Goal: Task Accomplishment & Management: Complete application form

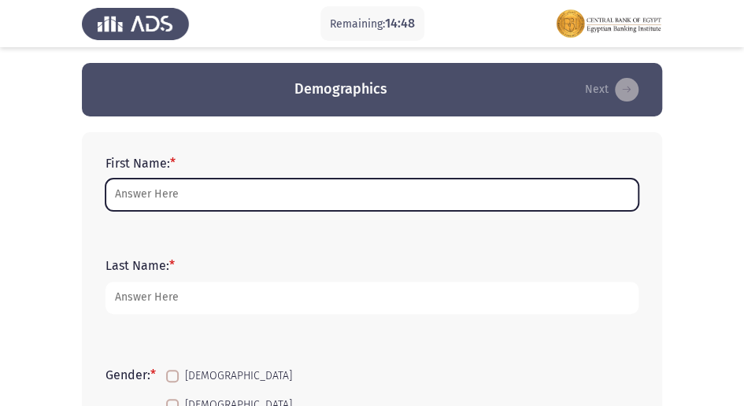
click at [260, 190] on input "First Name: *" at bounding box center [371, 195] width 533 height 32
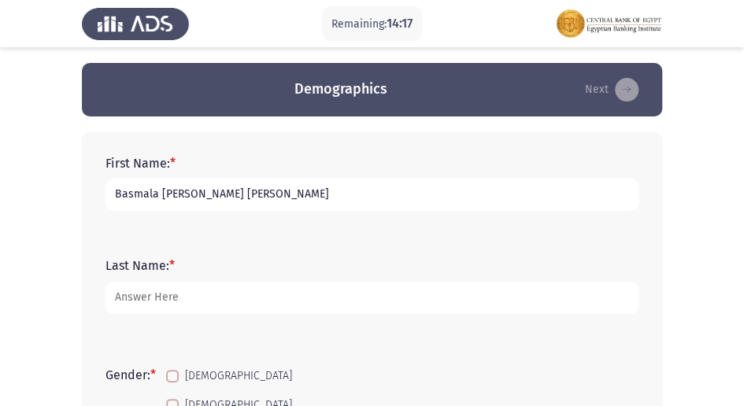
type input "Basmala [PERSON_NAME] [PERSON_NAME]"
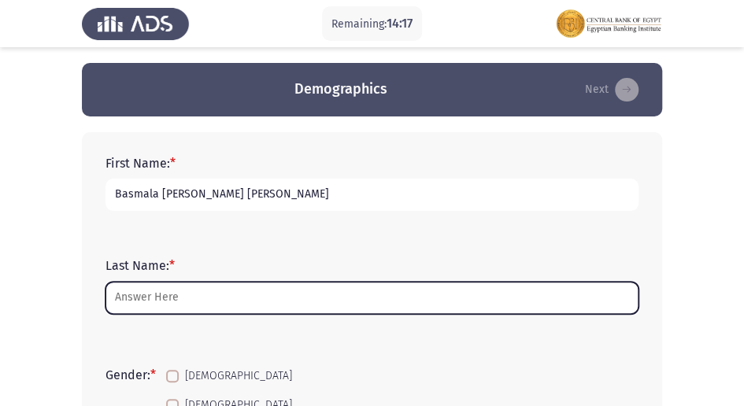
click at [225, 296] on input "Last Name: *" at bounding box center [371, 298] width 533 height 32
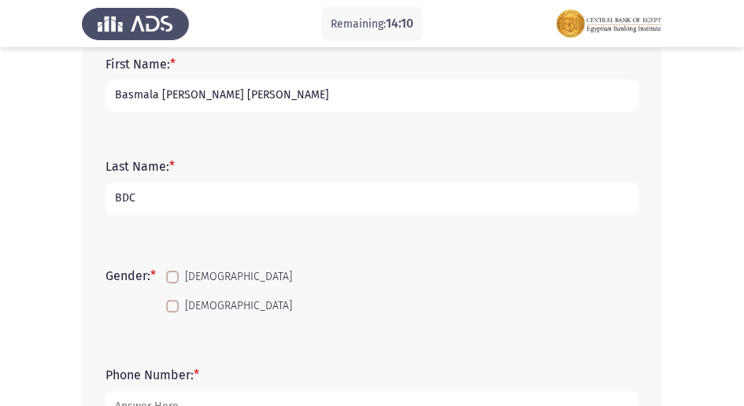
scroll to position [105, 0]
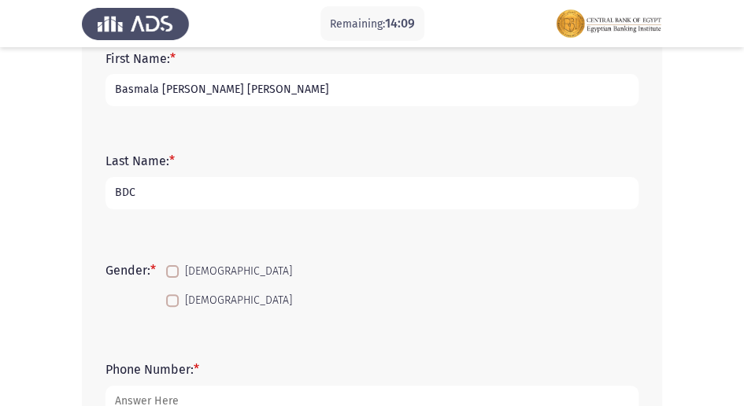
type input "BDC"
click at [178, 304] on span at bounding box center [172, 300] width 13 height 13
click at [172, 307] on input "[DEMOGRAPHIC_DATA]" at bounding box center [172, 307] width 1 height 1
checkbox input "true"
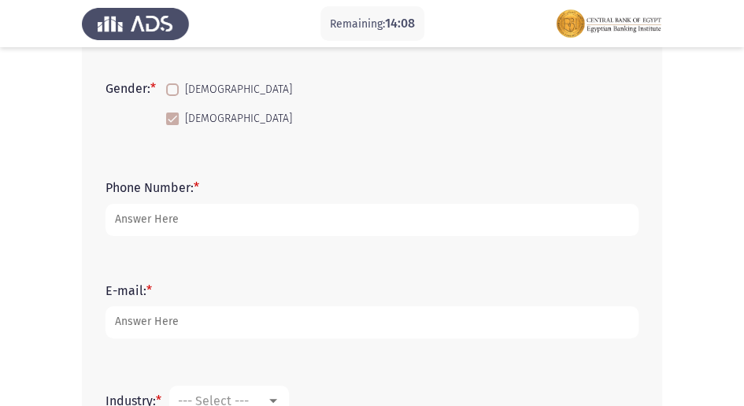
scroll to position [315, 0]
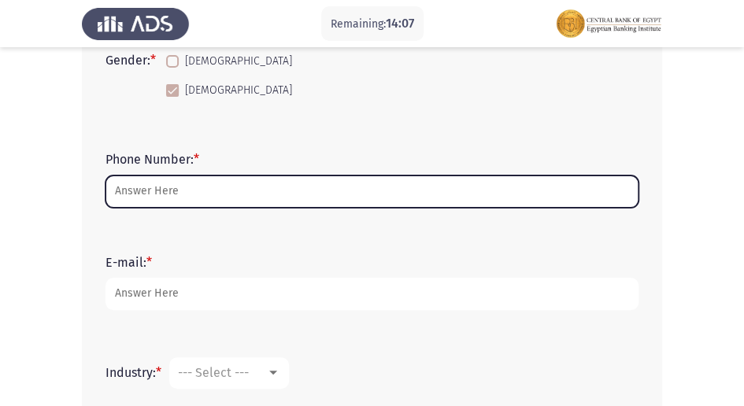
click at [173, 188] on input "Phone Number: *" at bounding box center [371, 192] width 533 height 32
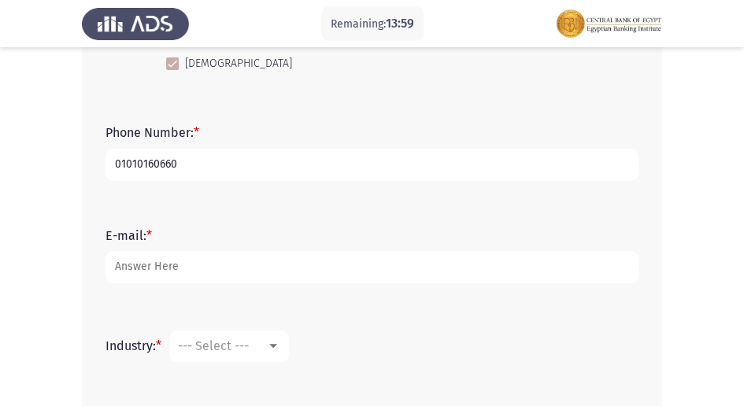
scroll to position [367, 0]
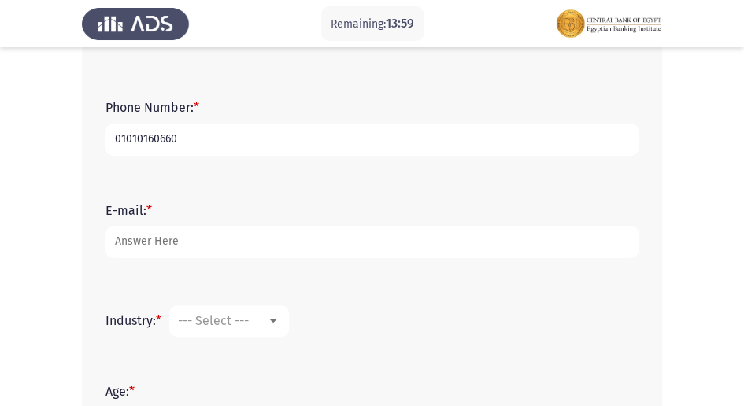
type input "01010160660"
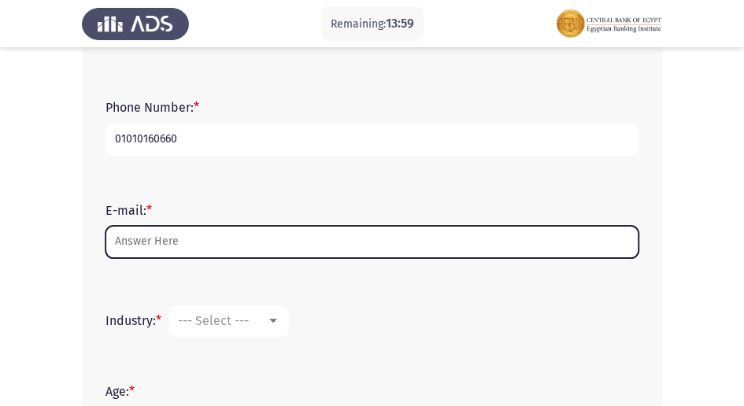
click at [183, 242] on input "E-mail: *" at bounding box center [371, 242] width 533 height 32
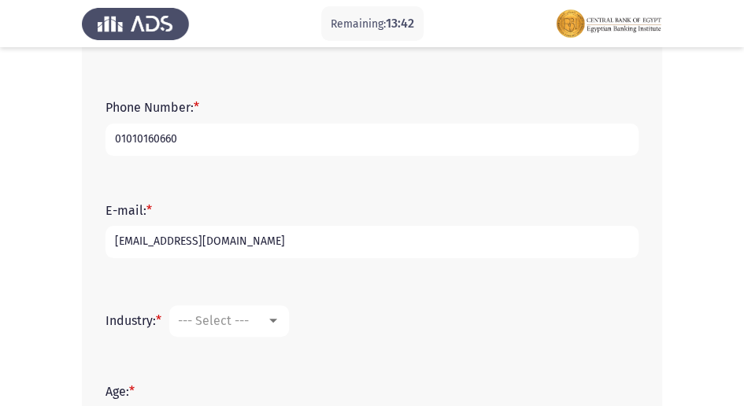
scroll to position [419, 0]
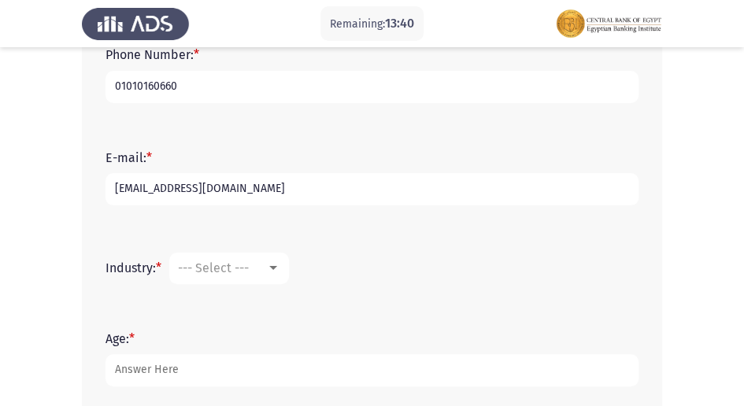
type input "[EMAIL_ADDRESS][DOMAIN_NAME]"
click at [274, 271] on div at bounding box center [273, 268] width 14 height 13
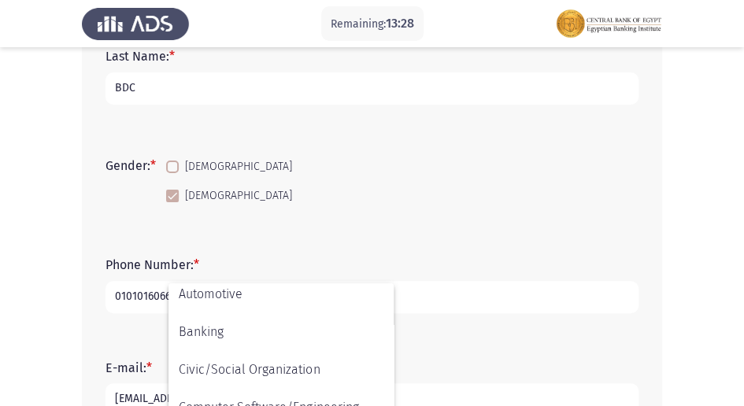
scroll to position [134, 0]
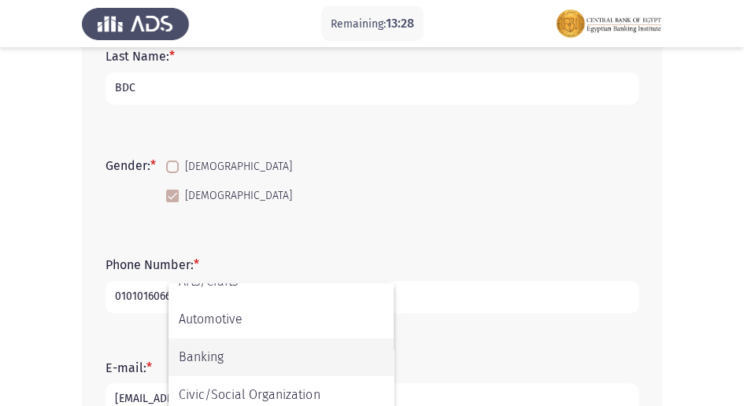
click at [272, 361] on span "Banking" at bounding box center [281, 357] width 205 height 38
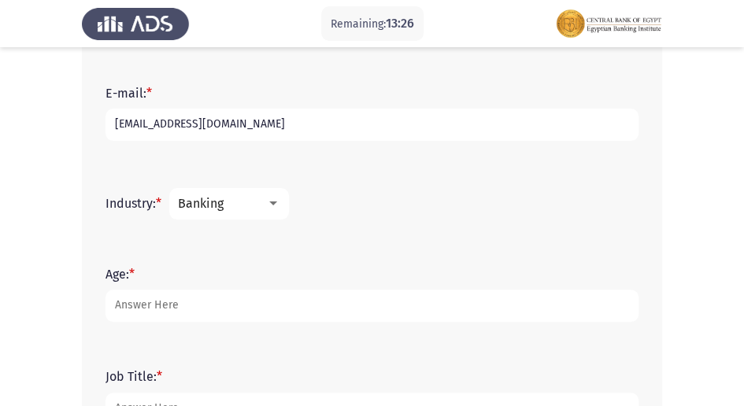
scroll to position [537, 0]
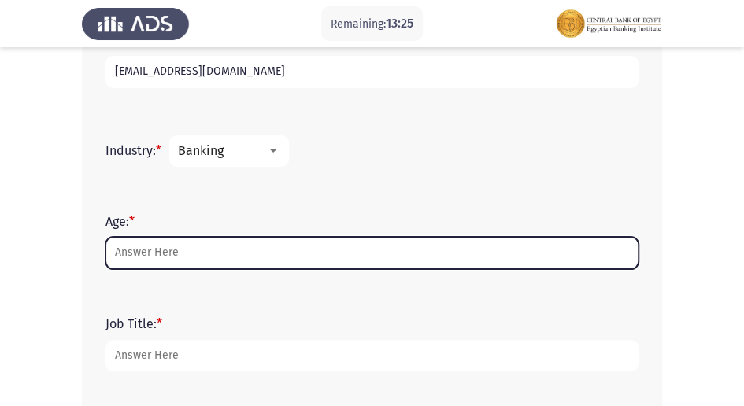
click at [188, 253] on input "Age: *" at bounding box center [371, 253] width 533 height 32
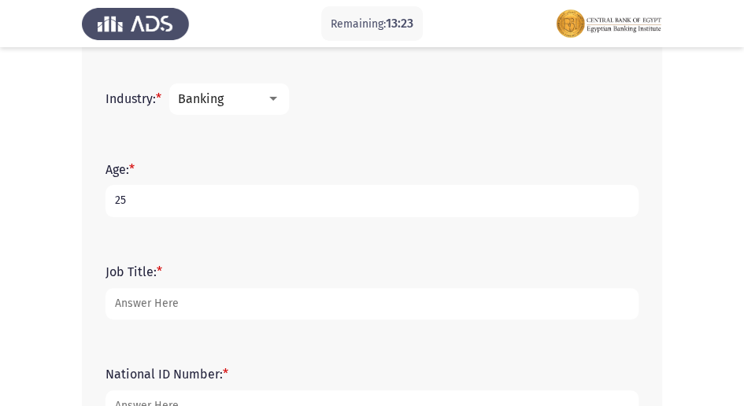
scroll to position [589, 0]
type input "25"
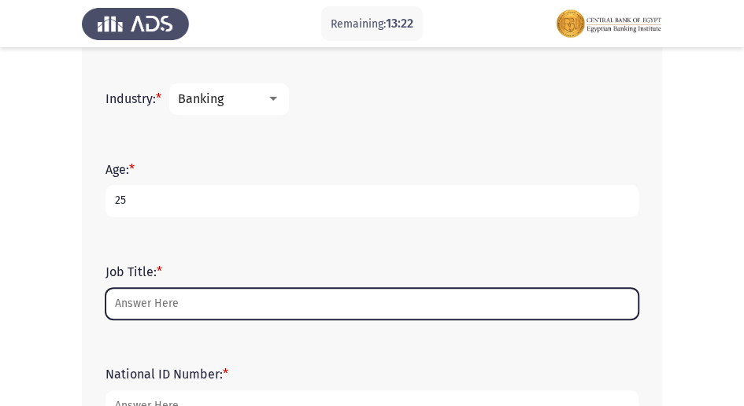
click at [217, 300] on input "Job Title: *" at bounding box center [371, 304] width 533 height 32
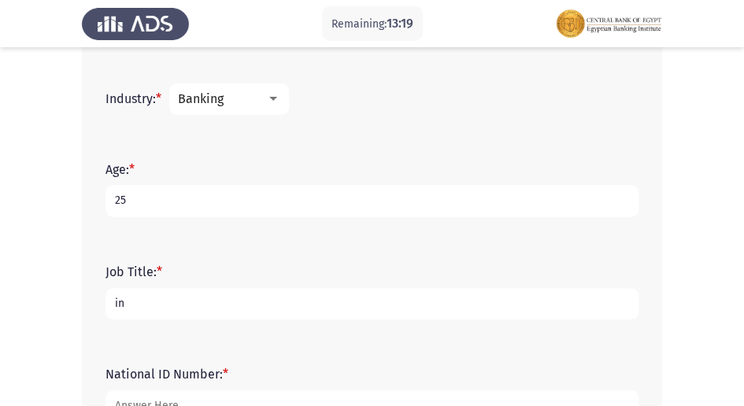
type input "i"
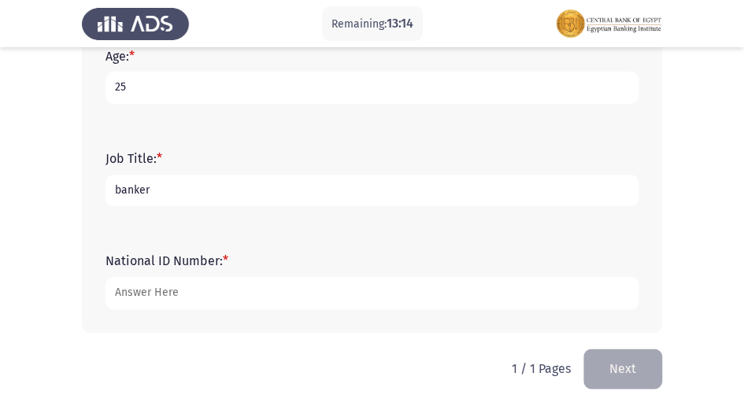
scroll to position [707, 0]
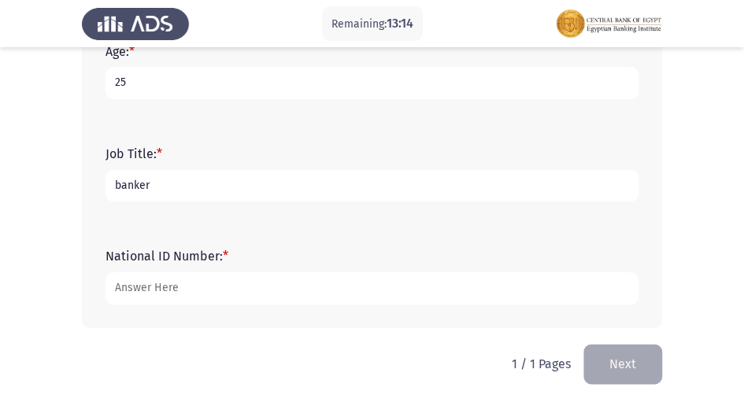
type input "banker"
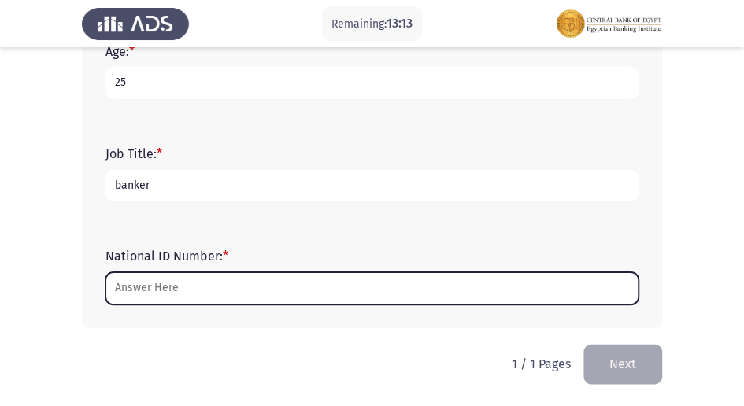
click at [279, 280] on input "National ID Number: *" at bounding box center [371, 288] width 533 height 32
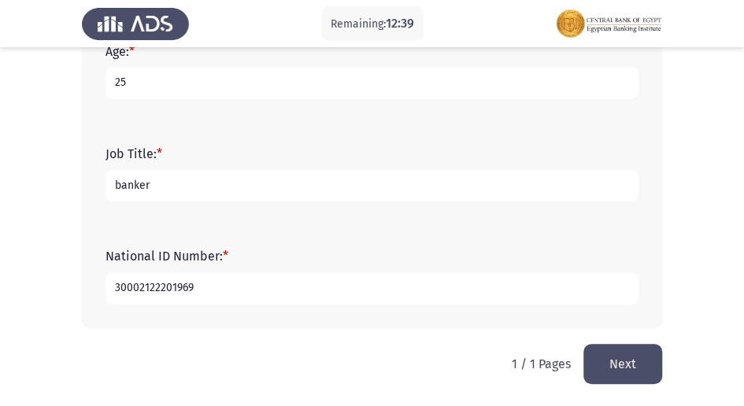
type input "30002122201969"
click at [627, 364] on button "Next" at bounding box center [622, 364] width 79 height 40
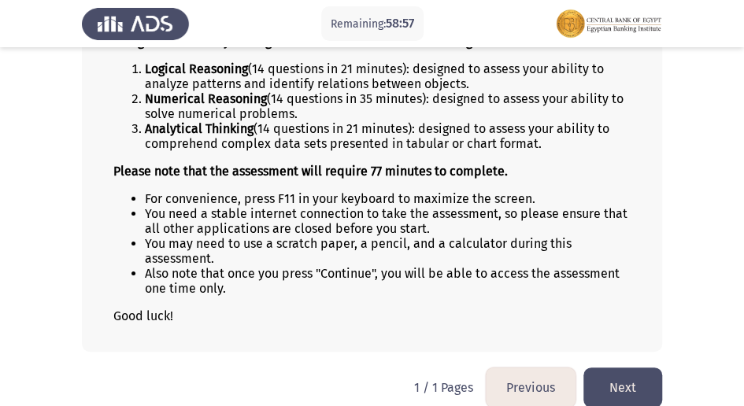
scroll to position [193, 0]
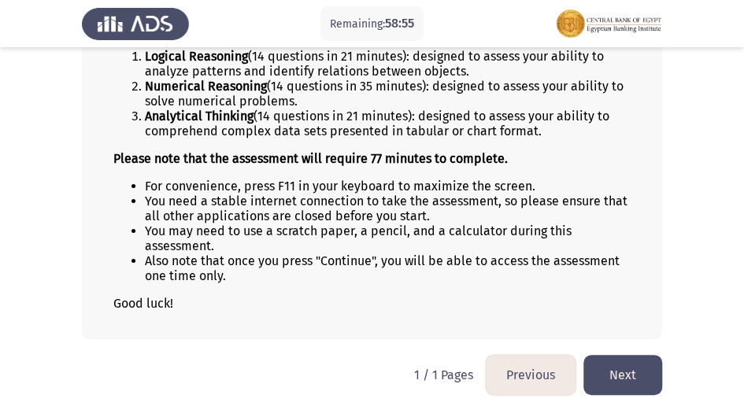
click at [620, 365] on button "Next" at bounding box center [622, 375] width 79 height 40
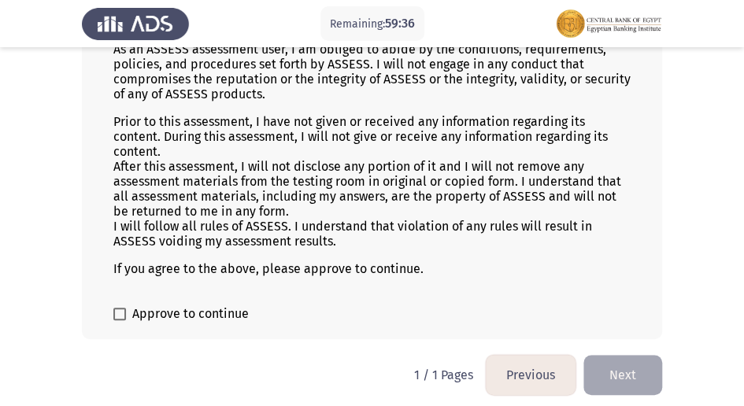
scroll to position [158, 0]
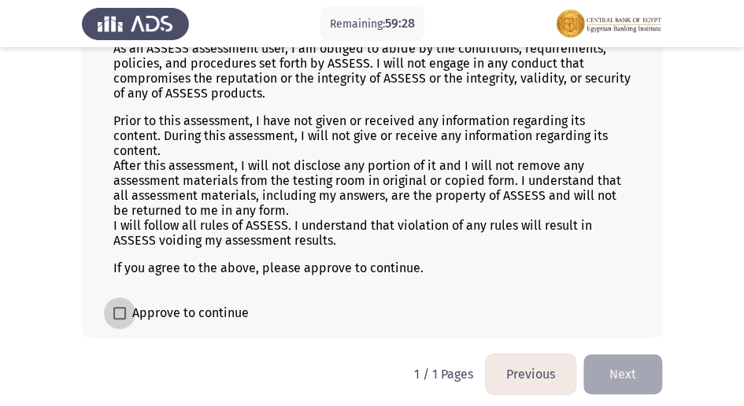
click at [116, 307] on span at bounding box center [119, 313] width 13 height 13
click at [119, 320] on input "Approve to continue" at bounding box center [119, 320] width 1 height 1
checkbox input "true"
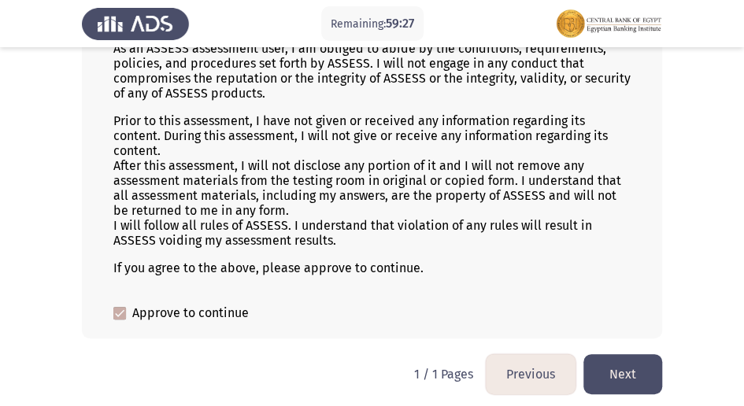
click at [639, 368] on button "Next" at bounding box center [622, 374] width 79 height 40
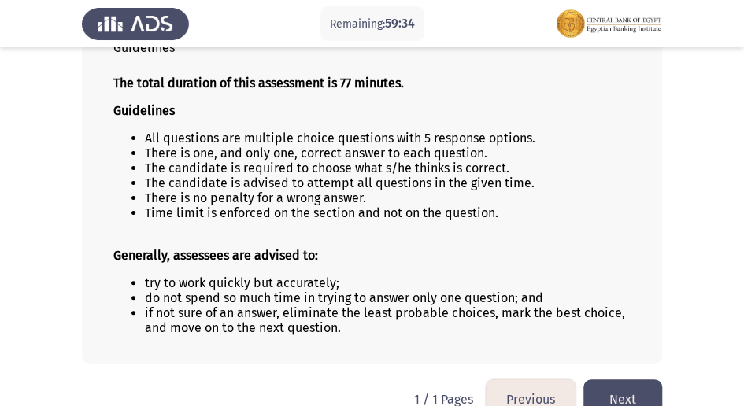
scroll to position [149, 0]
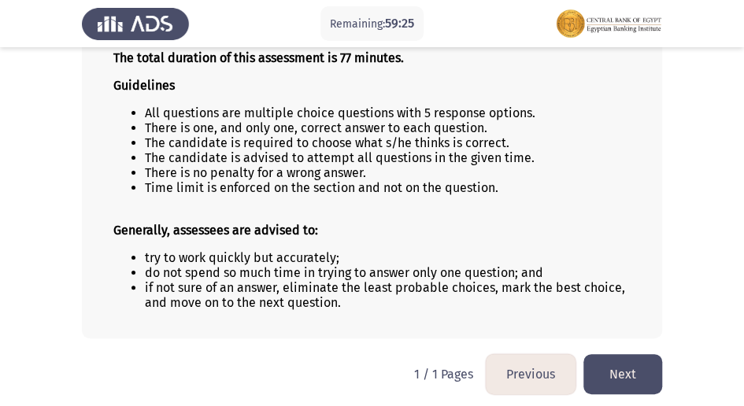
click at [625, 376] on button "Next" at bounding box center [622, 374] width 79 height 40
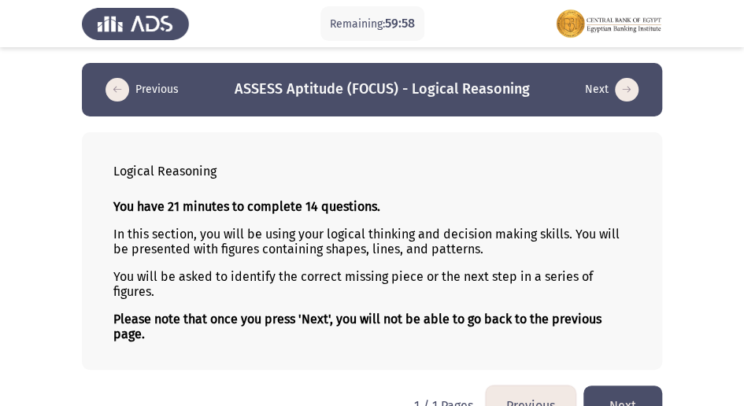
scroll to position [33, 0]
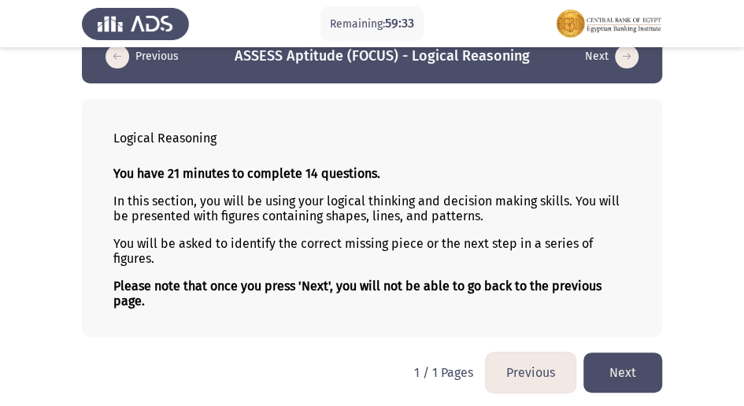
click at [623, 372] on button "Next" at bounding box center [622, 373] width 79 height 40
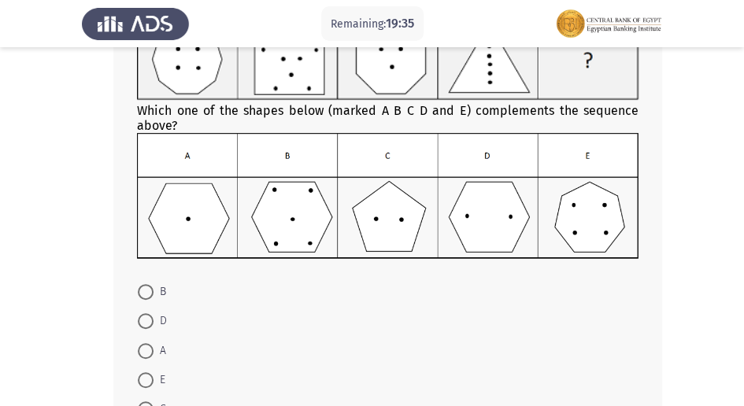
scroll to position [157, 0]
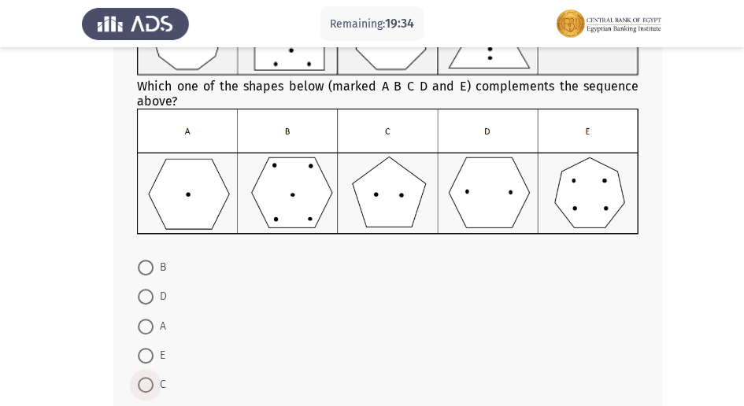
click at [139, 382] on span at bounding box center [146, 385] width 16 height 16
click at [139, 382] on input "C" at bounding box center [146, 385] width 16 height 16
radio input "true"
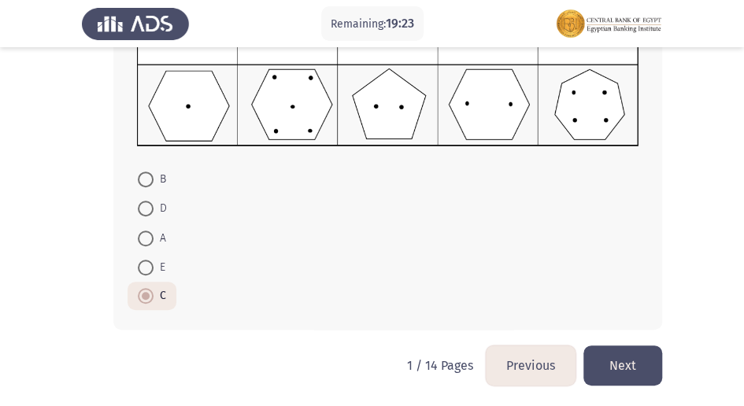
scroll to position [246, 0]
click at [617, 358] on button "Next" at bounding box center [622, 366] width 79 height 40
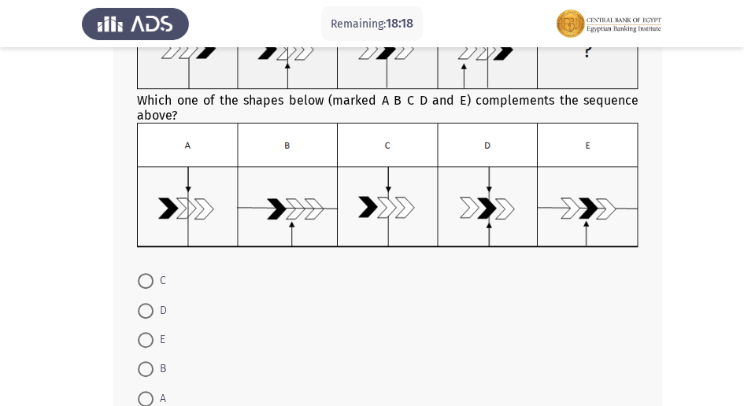
scroll to position [157, 0]
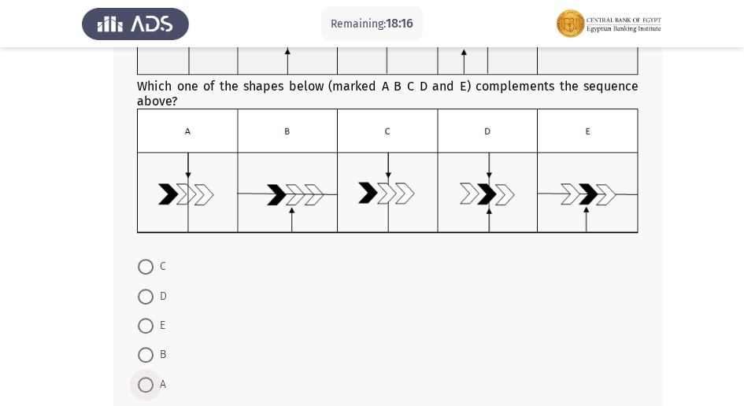
click at [150, 379] on span at bounding box center [146, 385] width 16 height 16
click at [150, 379] on input "A" at bounding box center [146, 385] width 16 height 16
radio input "true"
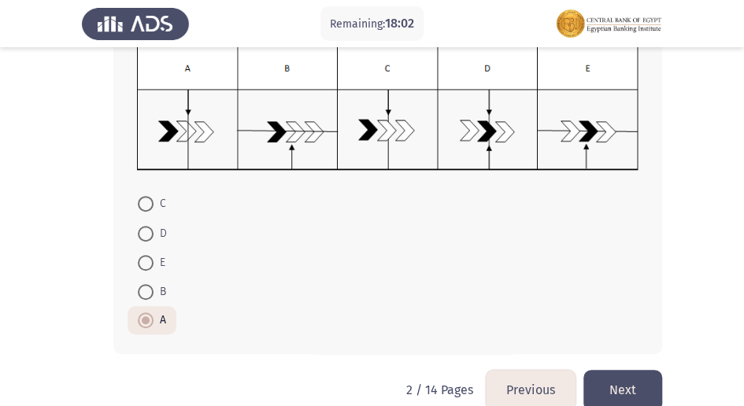
scroll to position [246, 0]
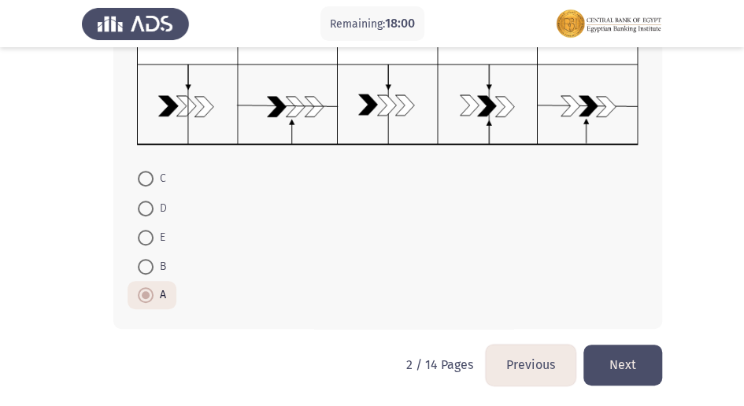
click at [616, 364] on button "Next" at bounding box center [622, 365] width 79 height 40
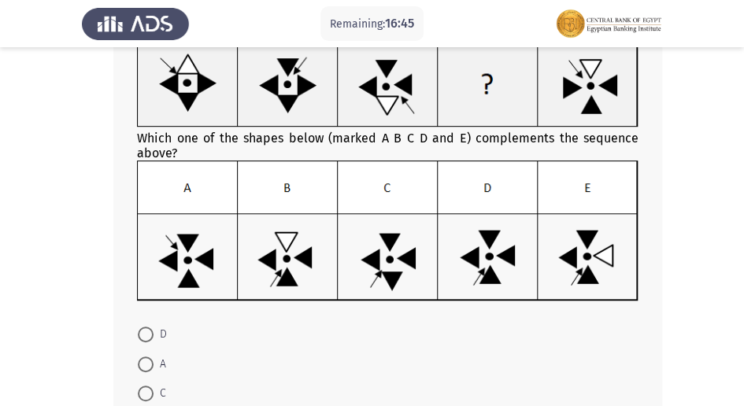
scroll to position [157, 0]
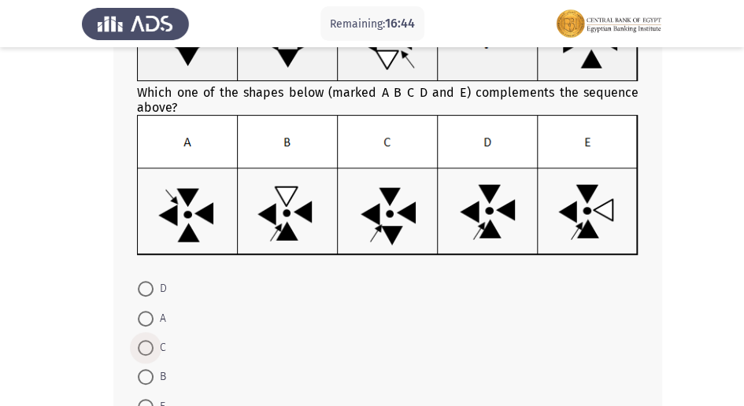
click at [143, 348] on span at bounding box center [146, 348] width 16 height 16
click at [143, 348] on input "C" at bounding box center [146, 348] width 16 height 16
radio input "true"
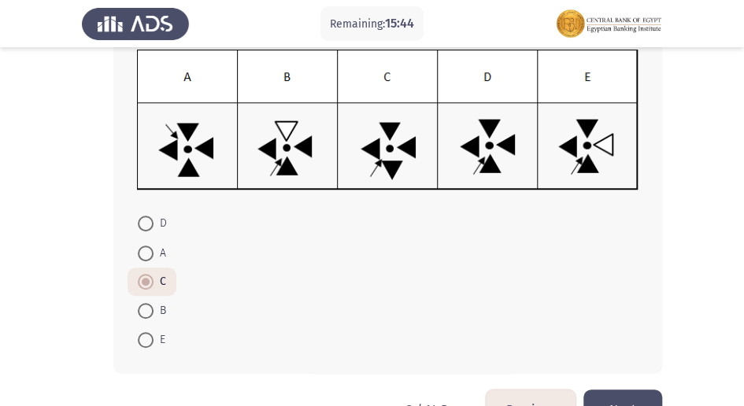
scroll to position [268, 0]
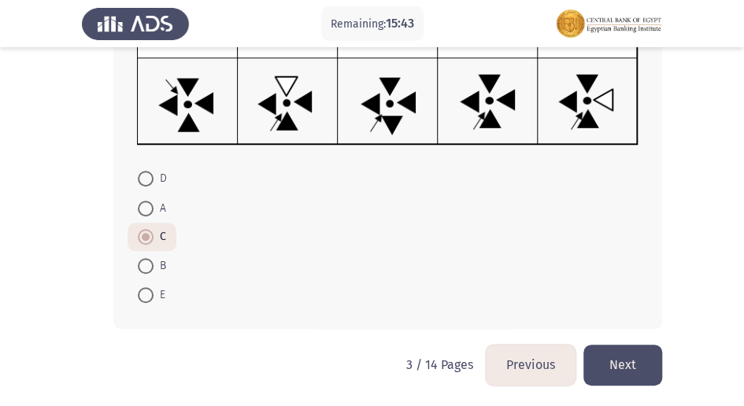
click at [617, 362] on button "Next" at bounding box center [622, 365] width 79 height 40
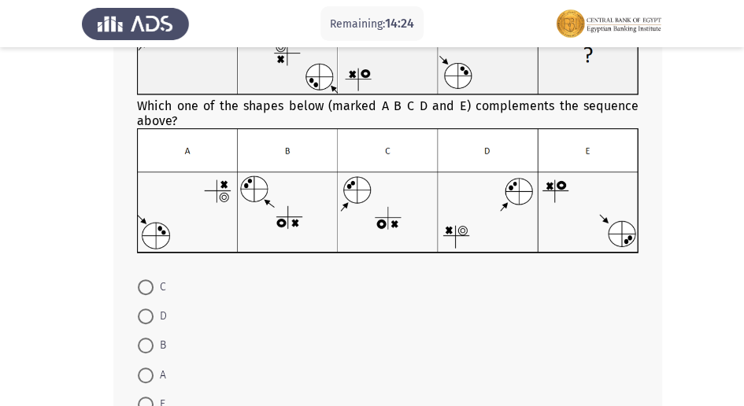
scroll to position [157, 0]
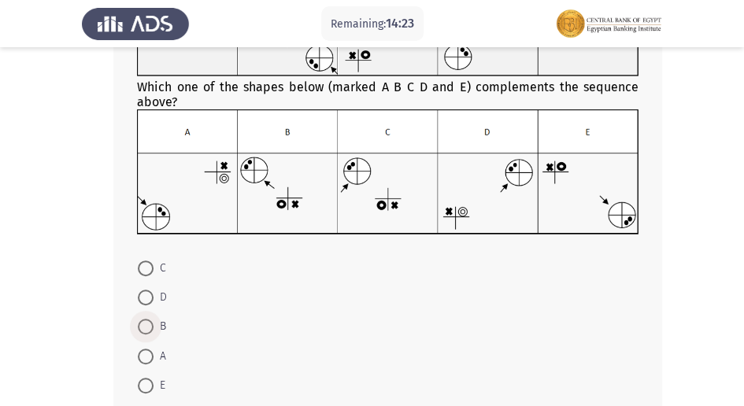
click at [142, 324] on span at bounding box center [146, 327] width 16 height 16
click at [142, 324] on input "B" at bounding box center [146, 327] width 16 height 16
radio input "true"
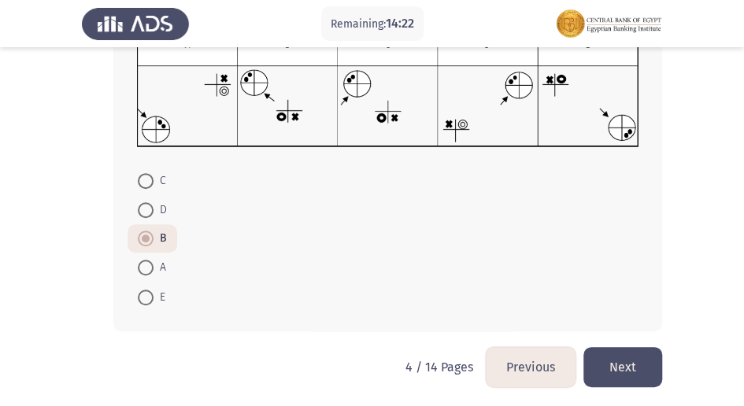
scroll to position [246, 0]
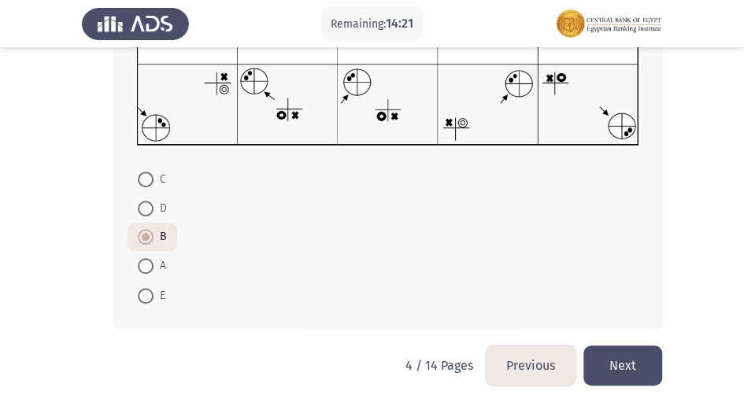
click at [617, 359] on button "Next" at bounding box center [622, 366] width 79 height 40
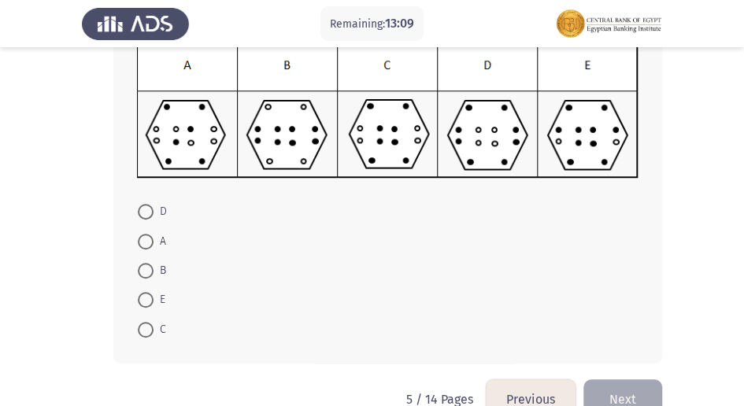
scroll to position [174, 0]
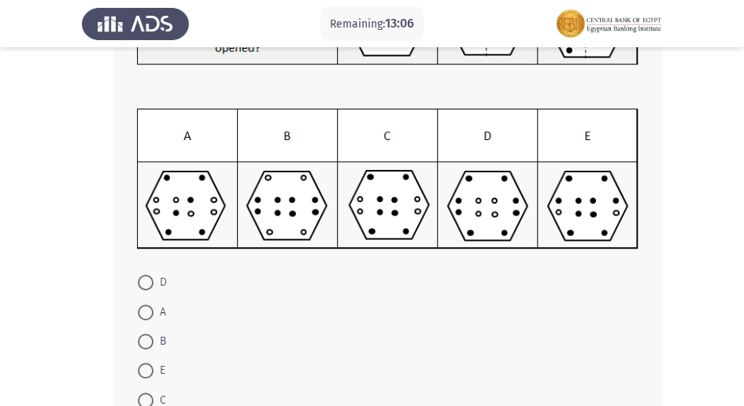
click at [143, 342] on span at bounding box center [146, 342] width 16 height 16
click at [143, 342] on input "B" at bounding box center [146, 342] width 16 height 16
radio input "true"
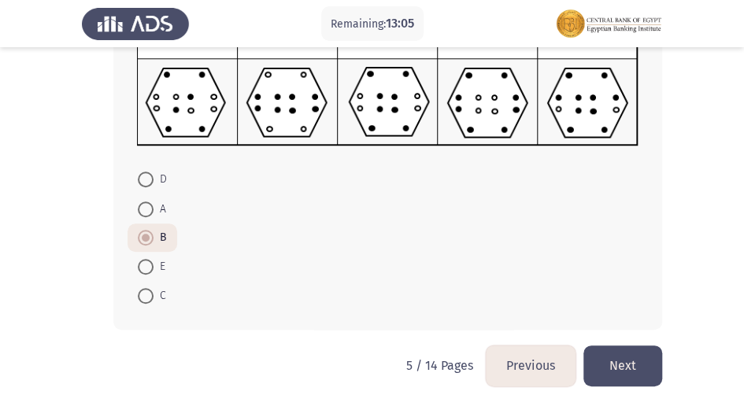
scroll to position [278, 0]
click at [637, 368] on button "Next" at bounding box center [622, 365] width 79 height 40
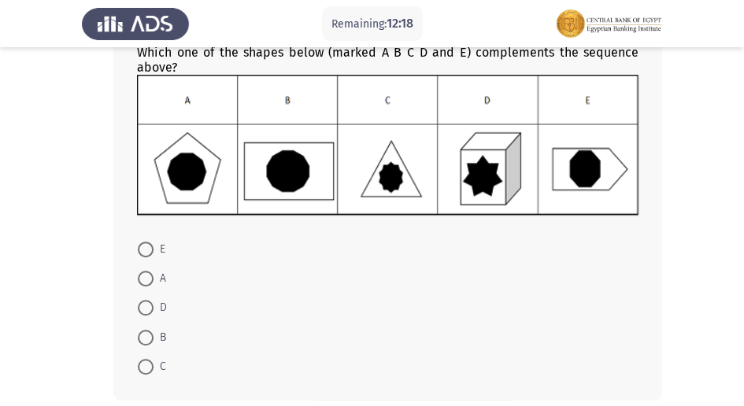
scroll to position [209, 0]
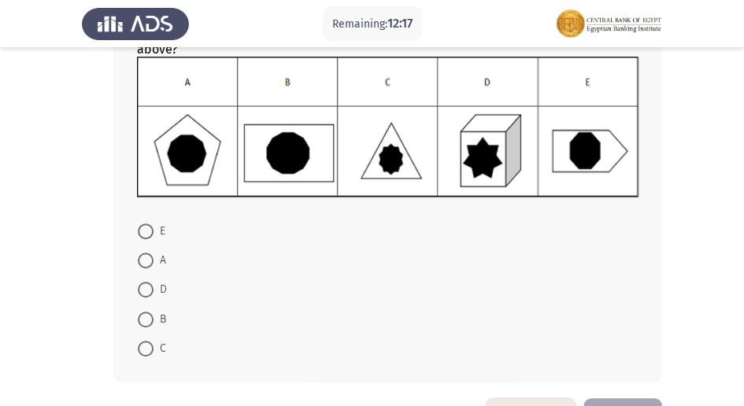
click at [151, 316] on span at bounding box center [146, 320] width 16 height 16
click at [151, 316] on input "B" at bounding box center [146, 320] width 16 height 16
radio input "true"
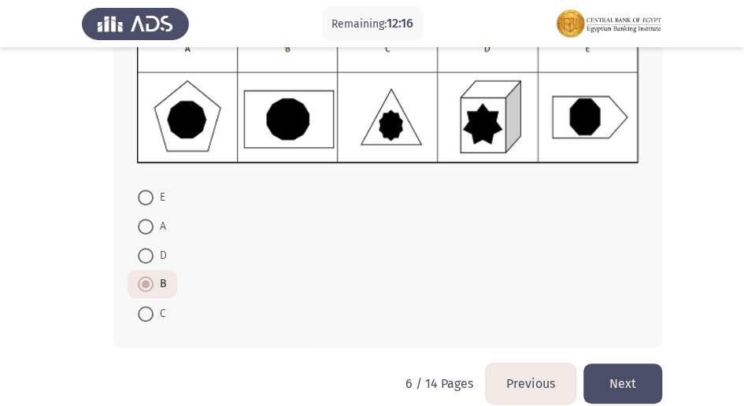
scroll to position [261, 0]
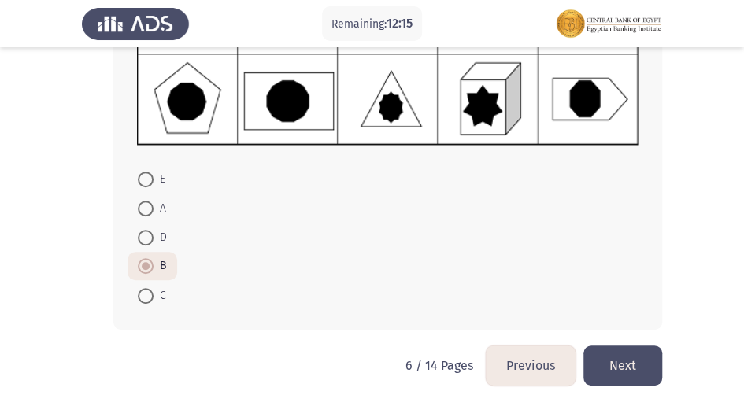
click at [636, 342] on div "Which one of the shapes below (marked A B C D and E) complements the sequence a…" at bounding box center [372, 100] width 580 height 490
click at [616, 360] on button "Next" at bounding box center [622, 366] width 79 height 40
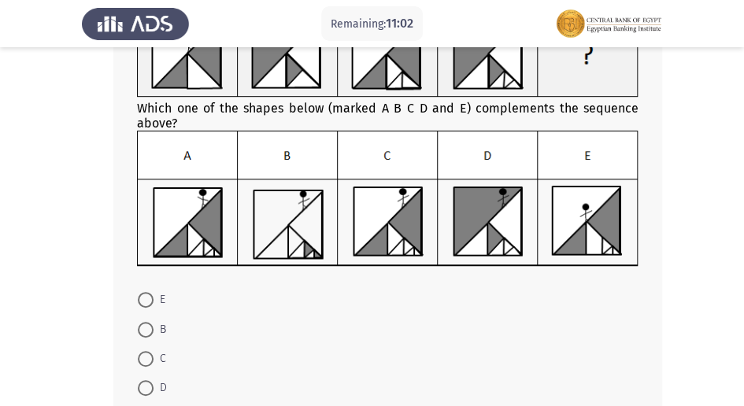
scroll to position [159, 0]
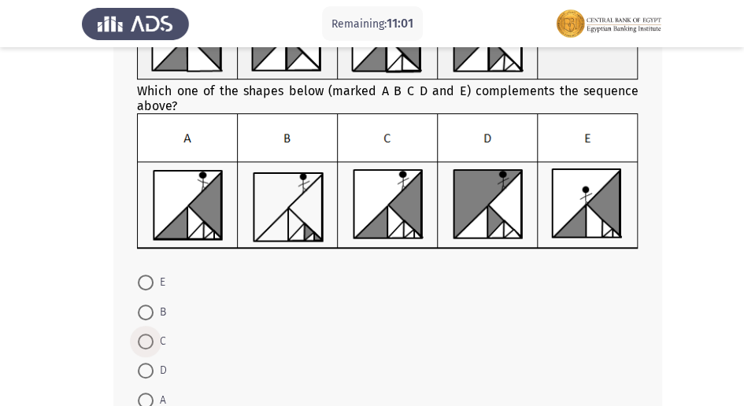
click at [145, 337] on span at bounding box center [146, 342] width 16 height 16
click at [145, 337] on input "C" at bounding box center [146, 342] width 16 height 16
radio input "true"
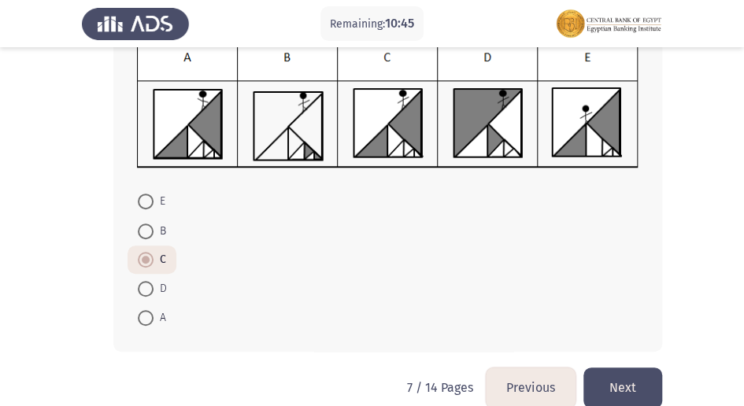
scroll to position [210, 0]
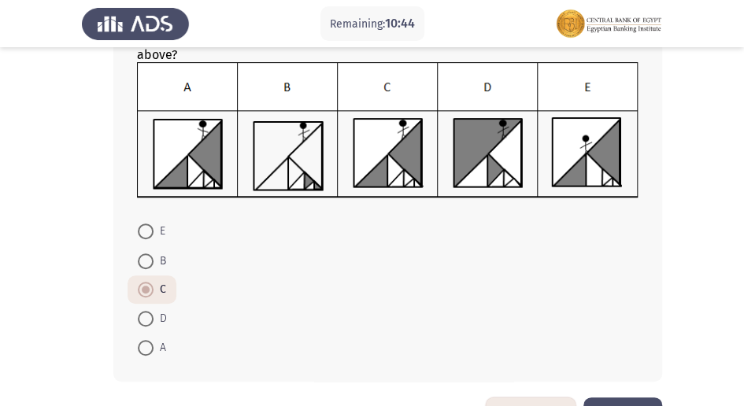
click at [146, 346] on span at bounding box center [146, 348] width 16 height 16
click at [146, 346] on input "A" at bounding box center [146, 348] width 16 height 16
radio input "true"
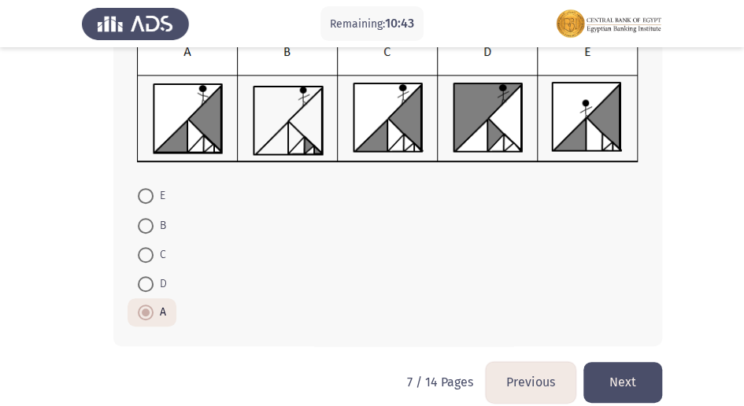
scroll to position [263, 0]
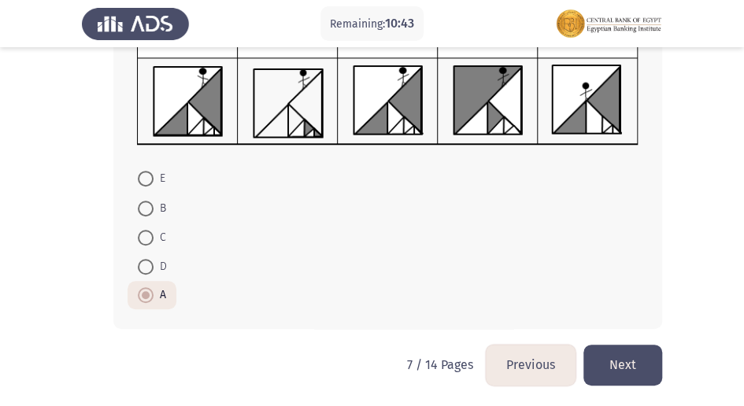
click at [634, 359] on button "Next" at bounding box center [622, 365] width 79 height 40
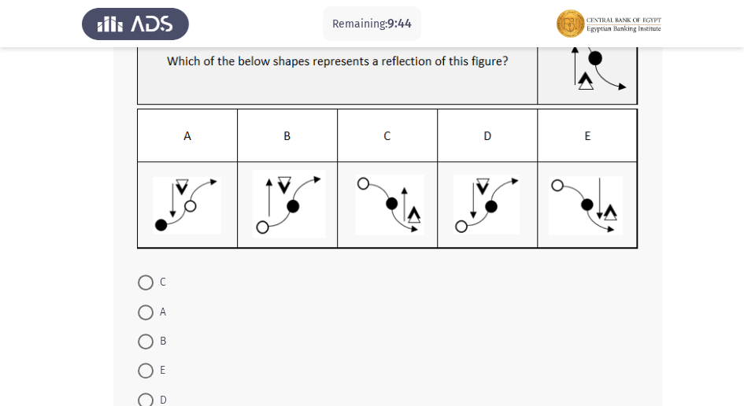
scroll to position [187, 0]
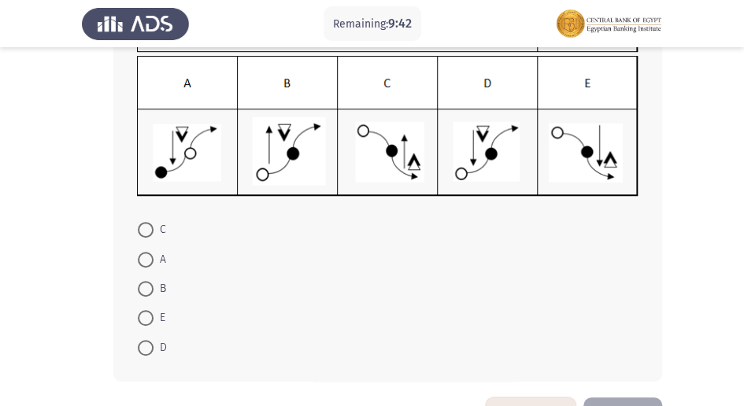
click at [142, 261] on span at bounding box center [146, 260] width 16 height 16
click at [142, 261] on input "A" at bounding box center [146, 260] width 16 height 16
radio input "true"
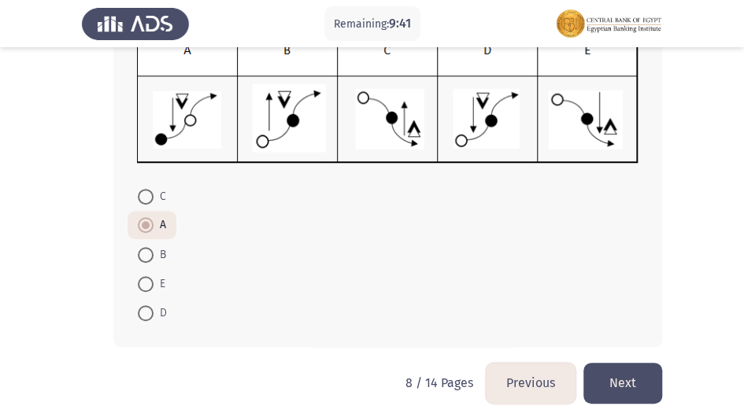
scroll to position [238, 0]
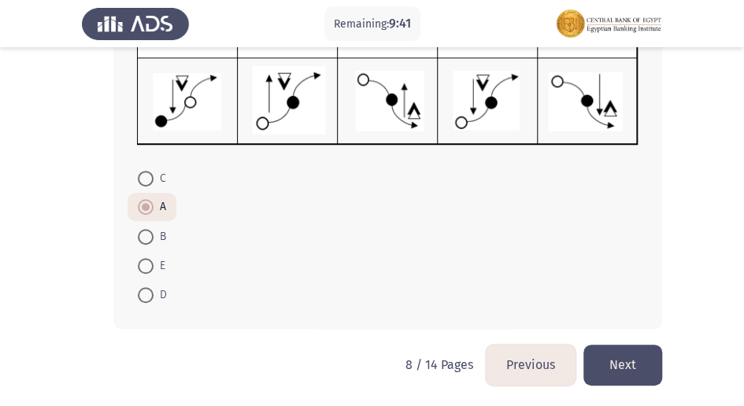
click at [634, 362] on button "Next" at bounding box center [622, 365] width 79 height 40
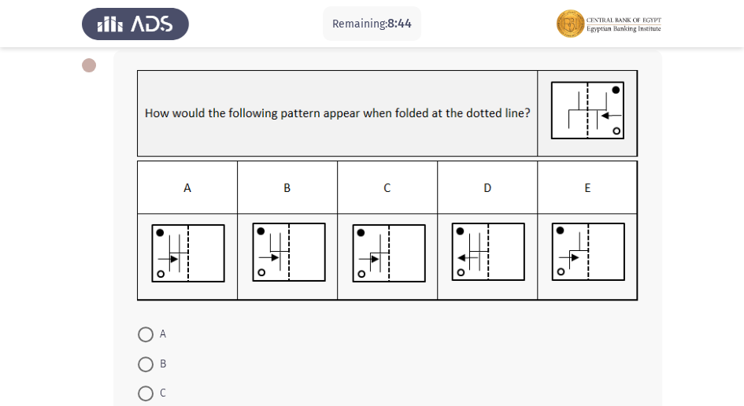
scroll to position [134, 0]
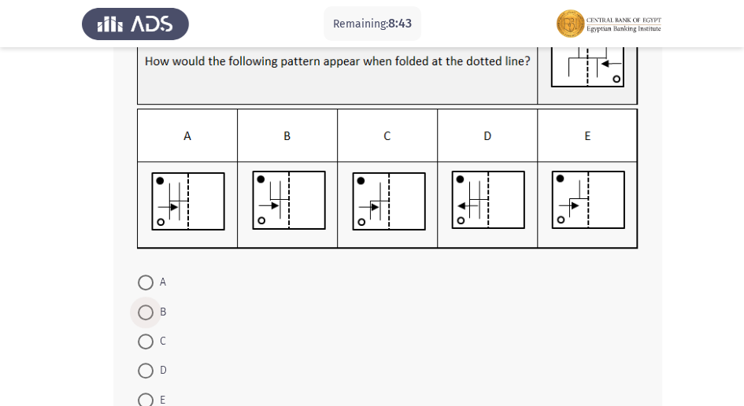
click at [142, 313] on span at bounding box center [146, 313] width 16 height 16
click at [142, 313] on input "B" at bounding box center [146, 313] width 16 height 16
radio input "true"
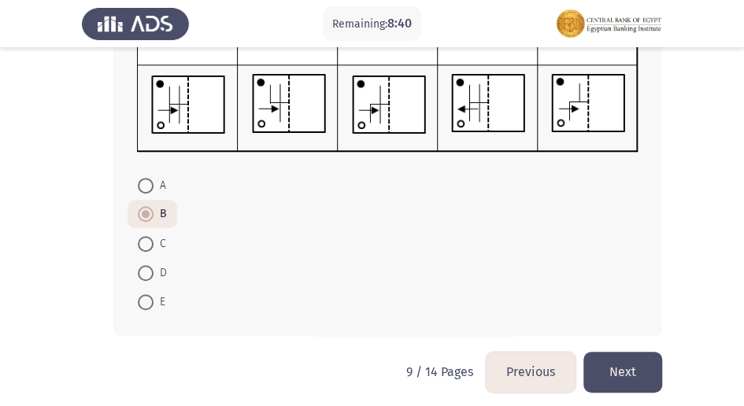
scroll to position [238, 0]
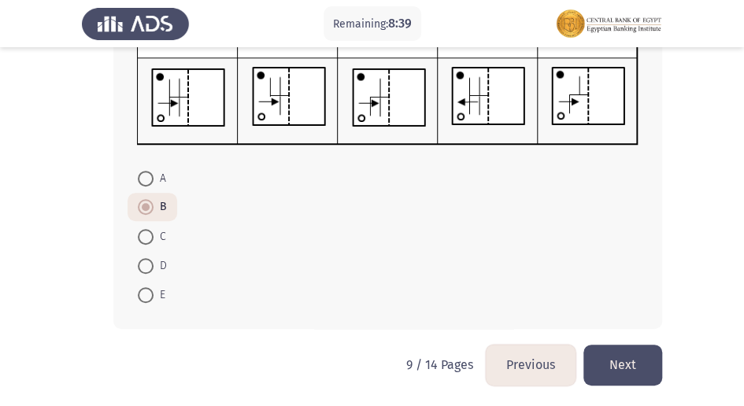
click at [605, 352] on button "Next" at bounding box center [622, 365] width 79 height 40
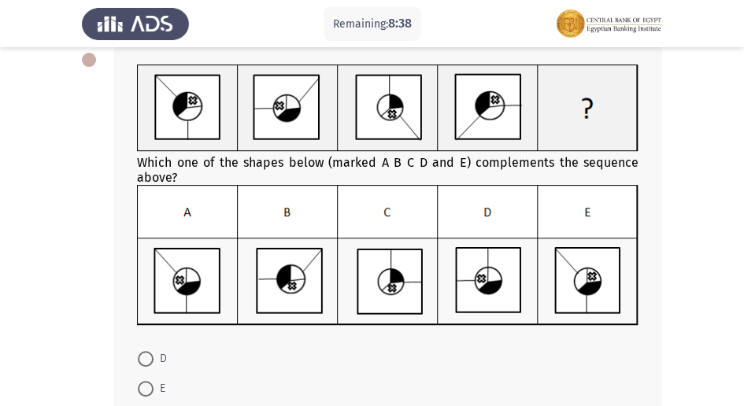
scroll to position [11, 0]
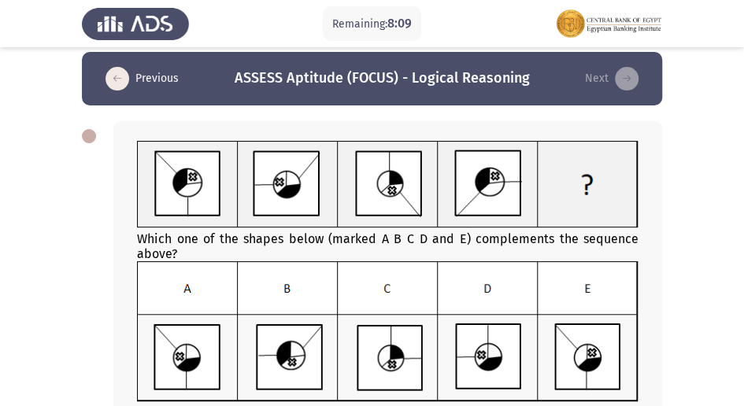
click at [178, 178] on img at bounding box center [387, 184] width 501 height 87
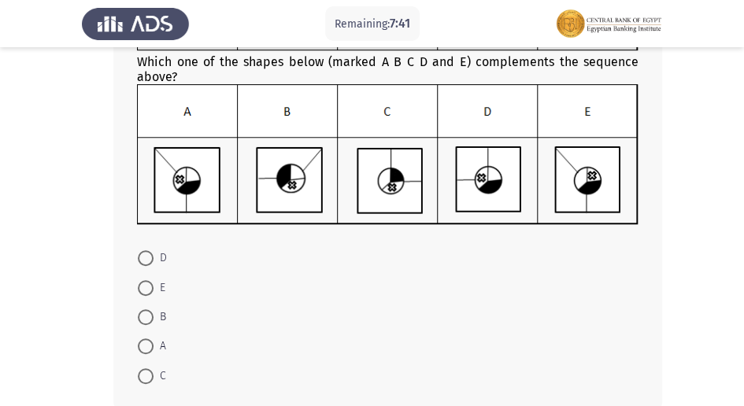
scroll to position [220, 0]
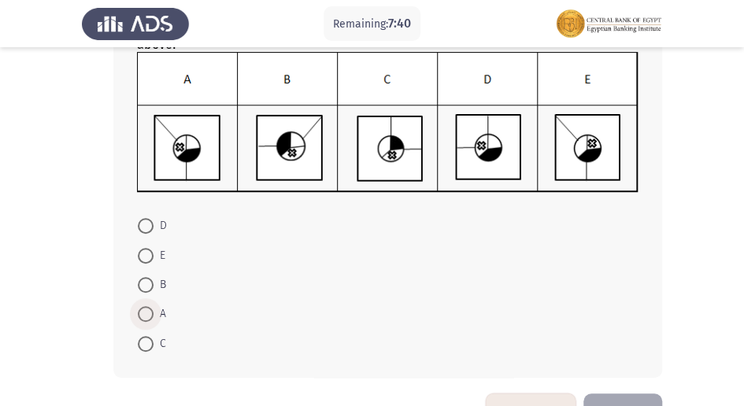
click at [145, 306] on span at bounding box center [146, 314] width 16 height 16
click at [145, 306] on input "A" at bounding box center [146, 314] width 16 height 16
radio input "true"
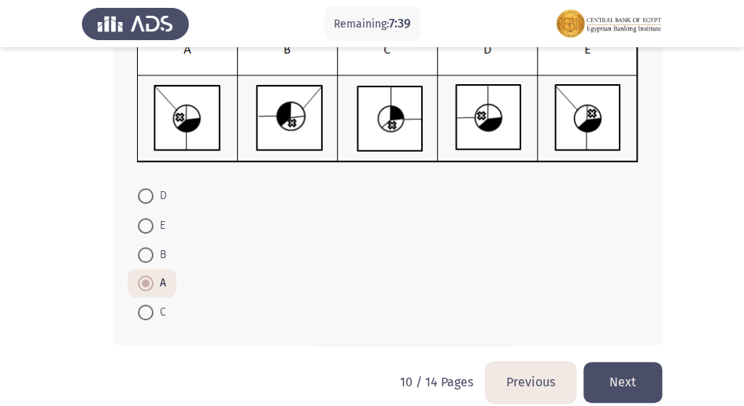
scroll to position [268, 0]
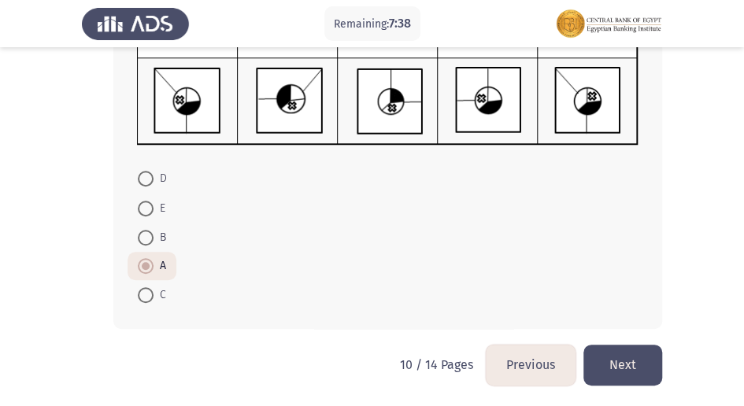
click at [616, 365] on button "Next" at bounding box center [622, 365] width 79 height 40
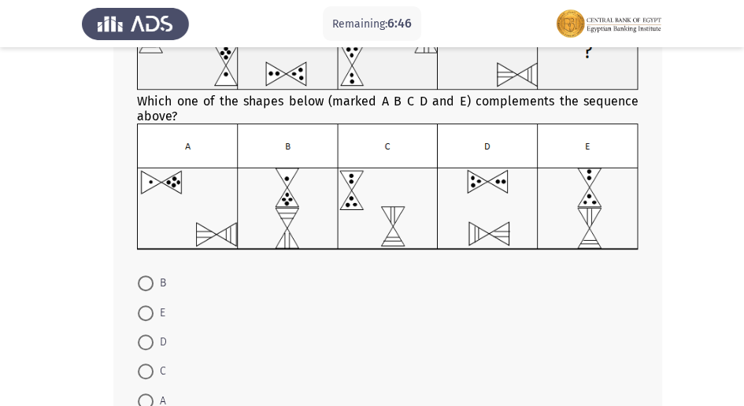
scroll to position [168, 0]
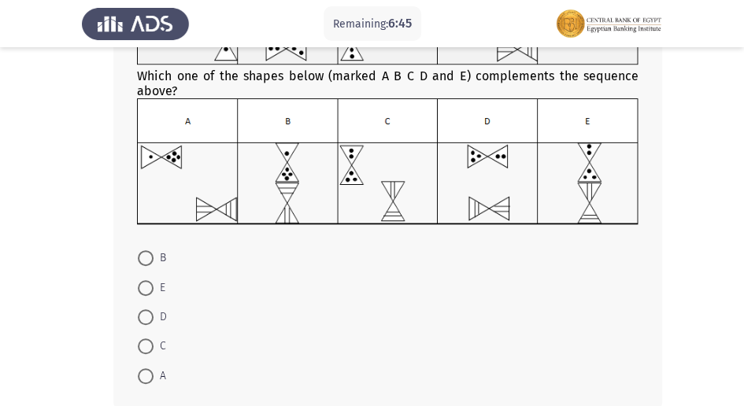
click at [143, 342] on span at bounding box center [146, 346] width 16 height 16
click at [143, 342] on input "C" at bounding box center [146, 346] width 16 height 16
radio input "true"
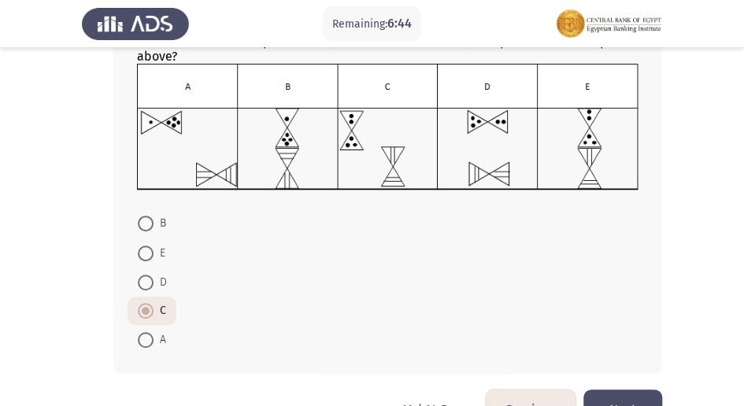
scroll to position [248, 0]
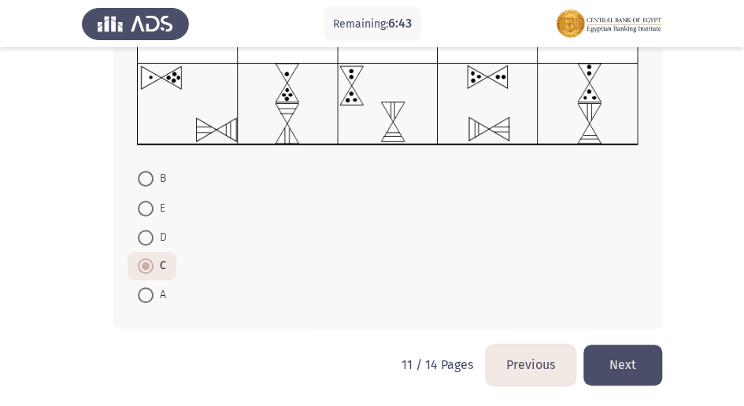
click at [615, 357] on button "Next" at bounding box center [622, 365] width 79 height 40
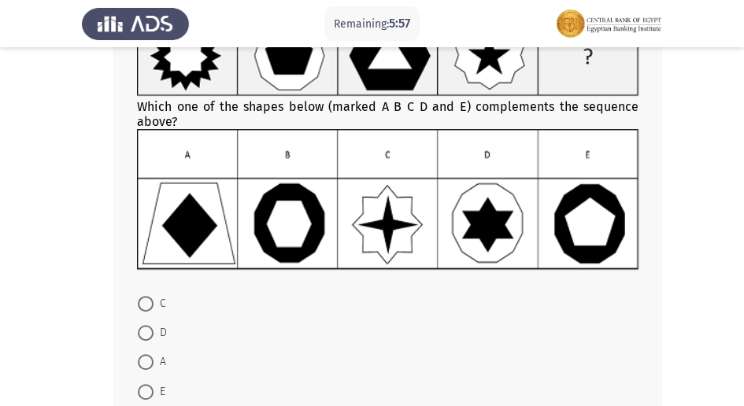
scroll to position [156, 0]
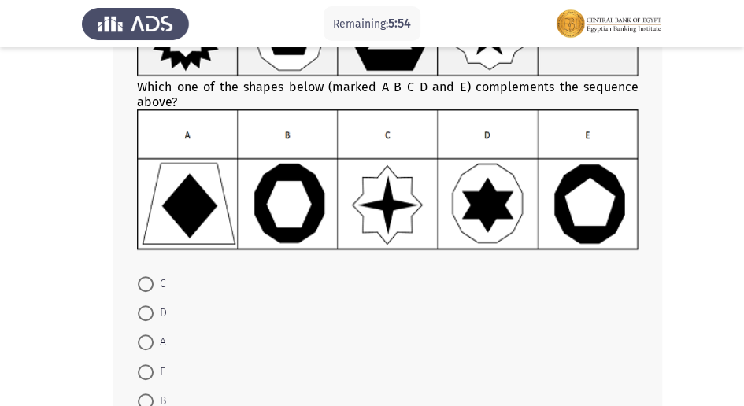
click at [150, 397] on span at bounding box center [146, 402] width 16 height 16
click at [150, 397] on input "B" at bounding box center [146, 402] width 16 height 16
radio input "true"
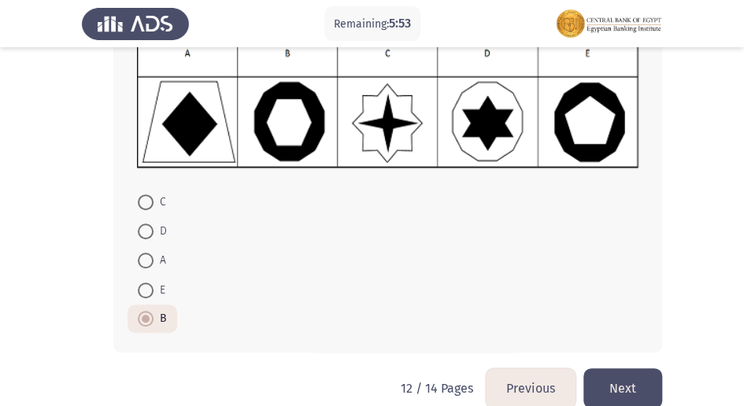
scroll to position [261, 0]
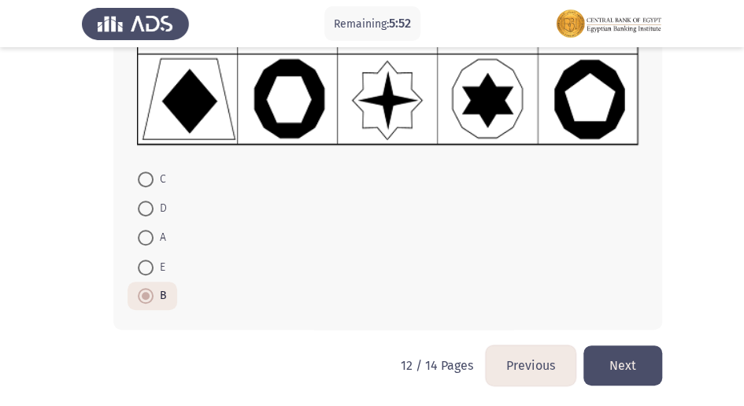
click at [625, 368] on button "Next" at bounding box center [622, 366] width 79 height 40
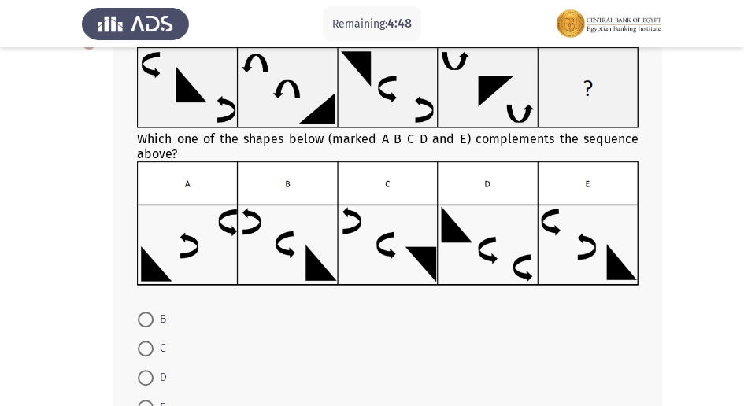
scroll to position [157, 0]
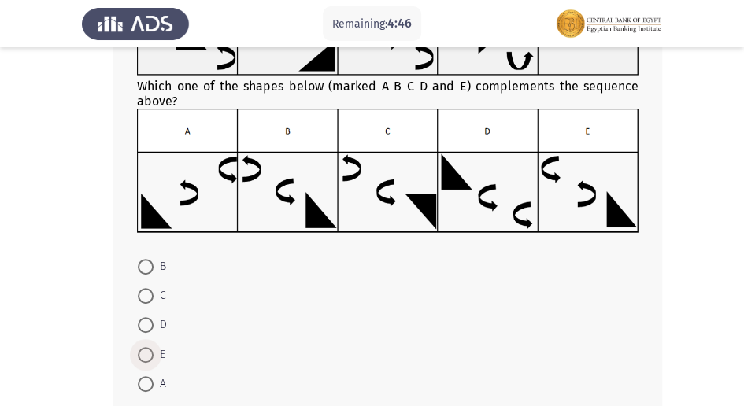
drag, startPoint x: 150, startPoint y: 349, endPoint x: 165, endPoint y: 348, distance: 15.0
click at [151, 349] on span at bounding box center [146, 355] width 16 height 16
click at [151, 349] on input "E" at bounding box center [146, 355] width 16 height 16
radio input "true"
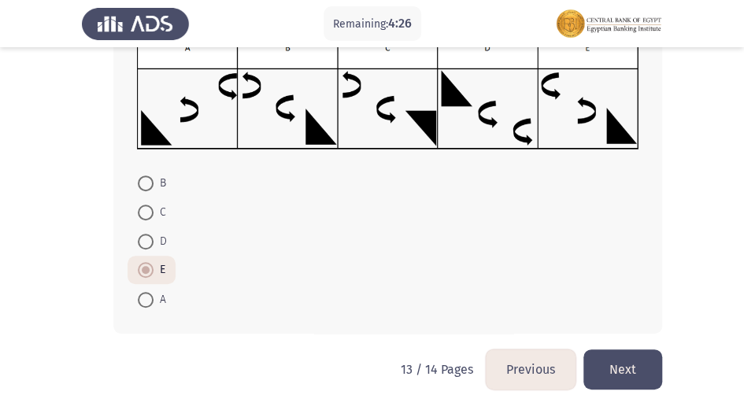
scroll to position [245, 0]
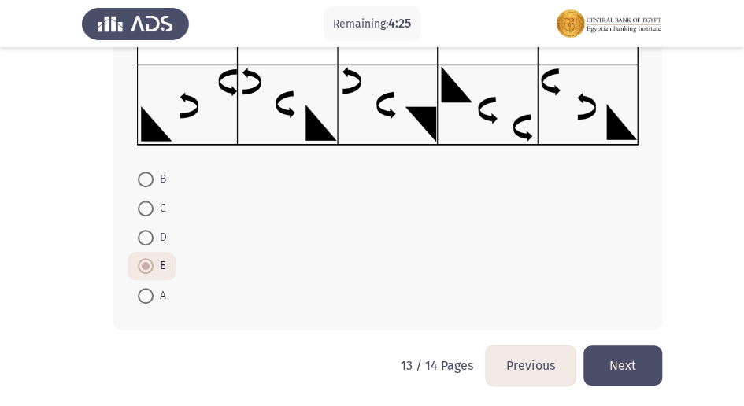
click at [612, 351] on button "Next" at bounding box center [622, 366] width 79 height 40
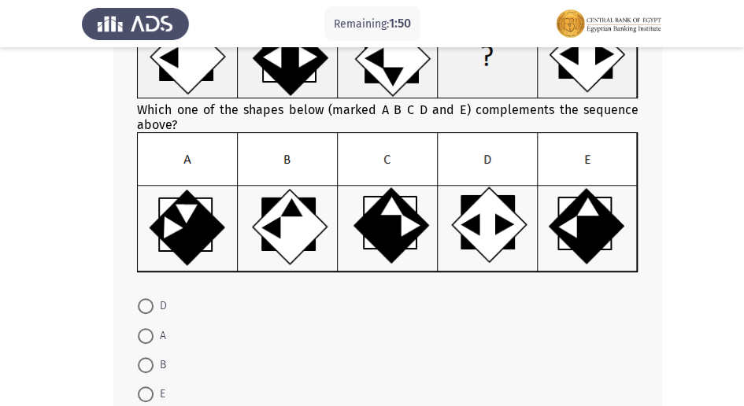
scroll to position [164, 0]
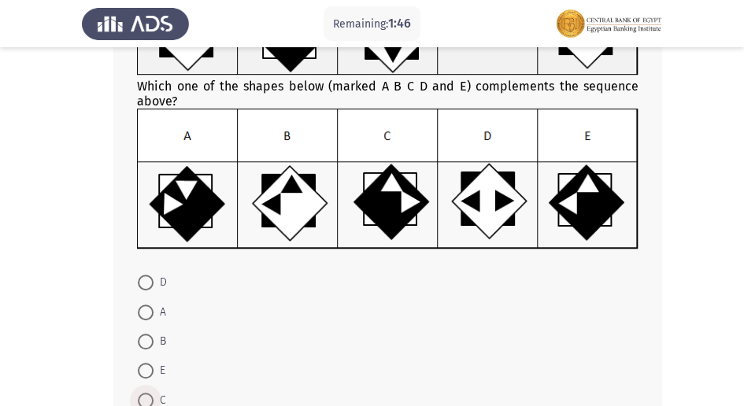
click at [147, 401] on span at bounding box center [146, 401] width 16 height 16
click at [147, 401] on input "C" at bounding box center [146, 401] width 16 height 16
radio input "true"
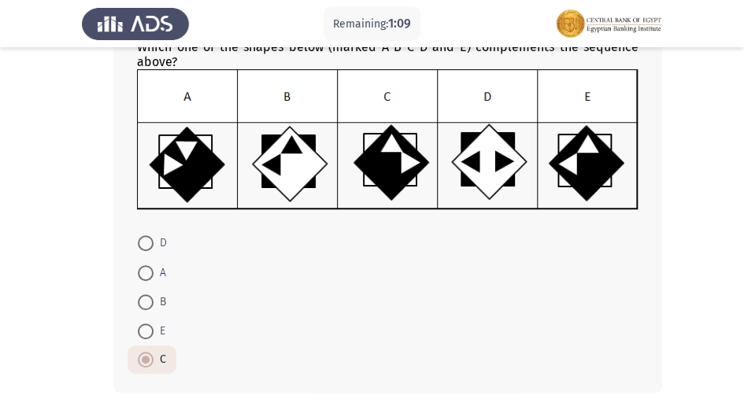
scroll to position [215, 0]
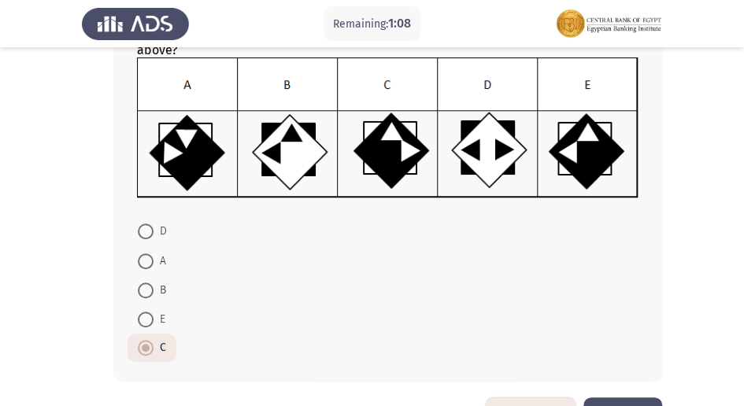
click at [143, 261] on span at bounding box center [146, 261] width 16 height 16
click at [143, 261] on input "A" at bounding box center [146, 261] width 16 height 16
radio input "true"
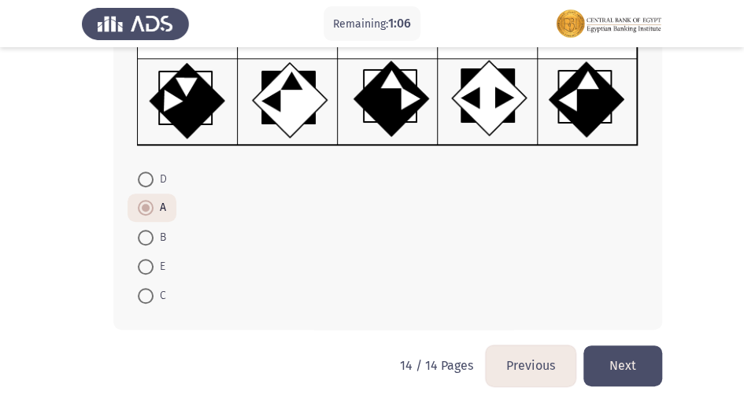
scroll to position [268, 0]
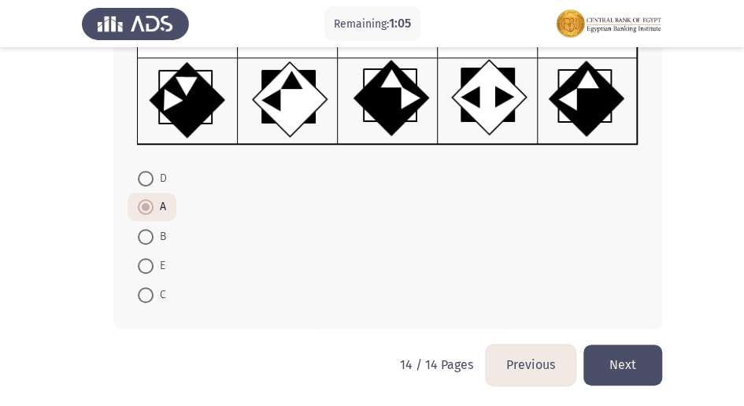
click at [611, 351] on button "Next" at bounding box center [622, 365] width 79 height 40
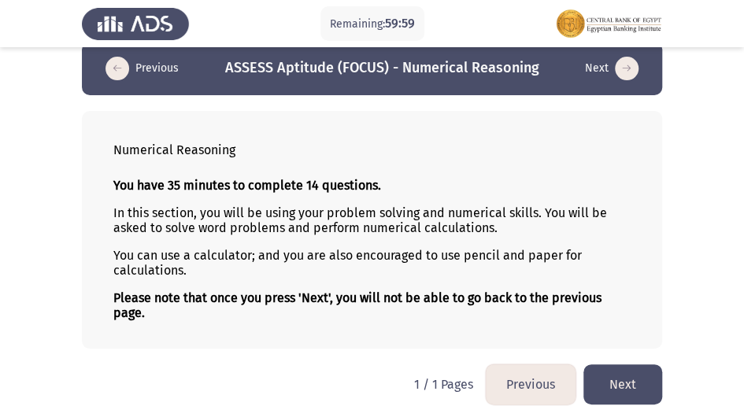
scroll to position [33, 0]
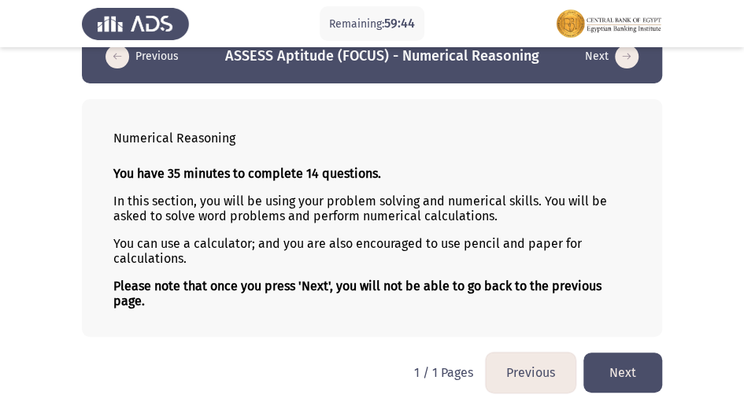
click at [629, 362] on button "Next" at bounding box center [622, 373] width 79 height 40
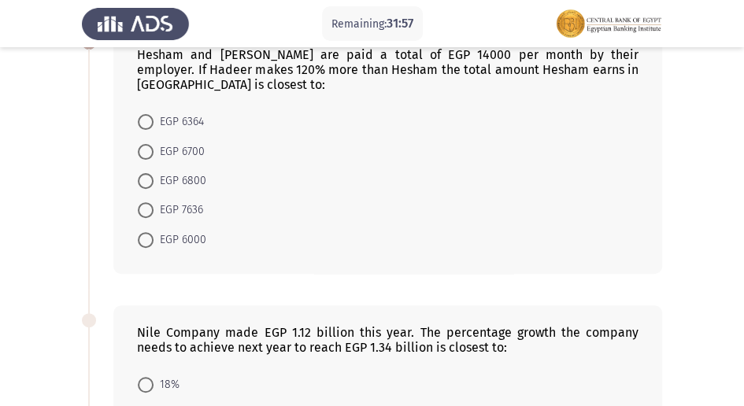
scroll to position [52, 0]
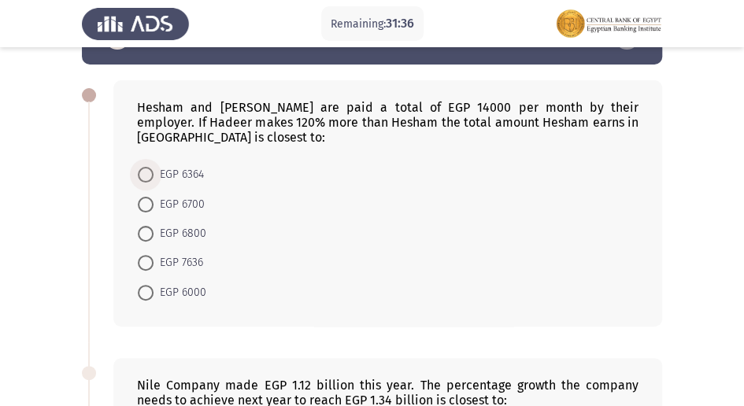
click at [142, 176] on span at bounding box center [146, 175] width 16 height 16
click at [142, 176] on input "EGP 6364" at bounding box center [146, 175] width 16 height 16
radio input "true"
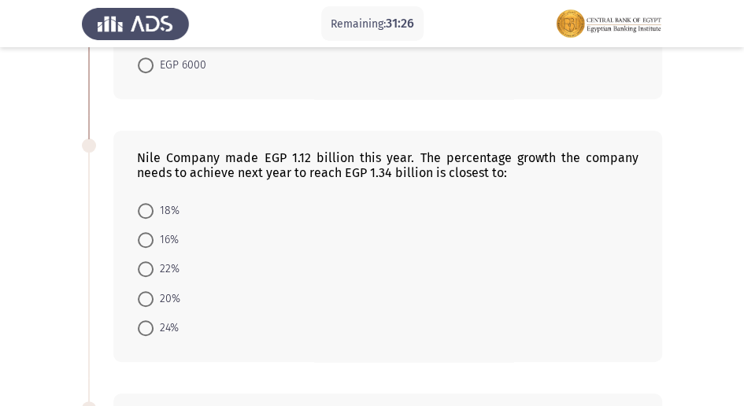
scroll to position [315, 0]
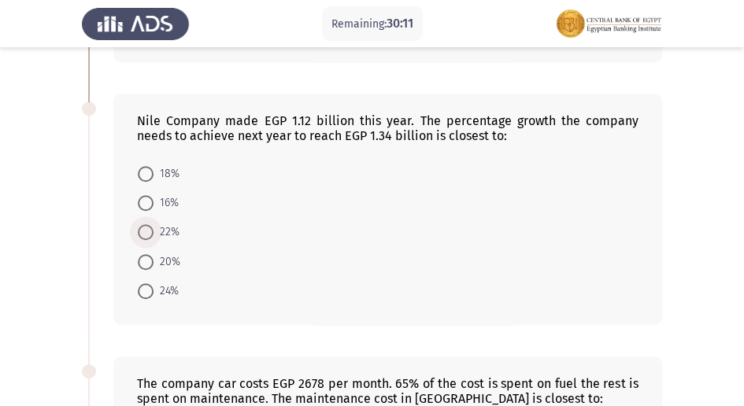
click at [151, 233] on span at bounding box center [146, 232] width 16 height 16
click at [151, 233] on input "22%" at bounding box center [146, 232] width 16 height 16
radio input "true"
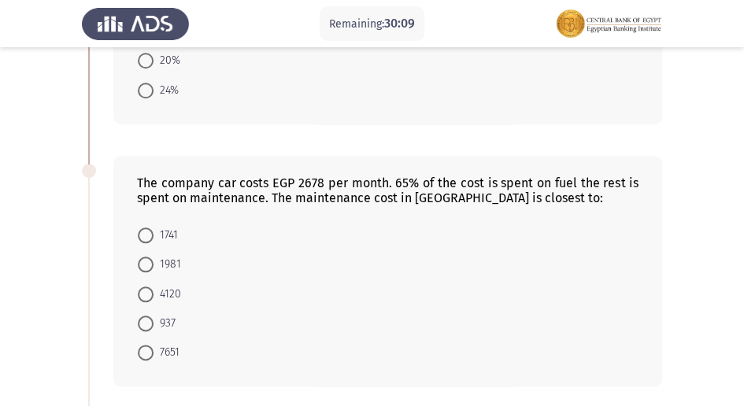
scroll to position [524, 0]
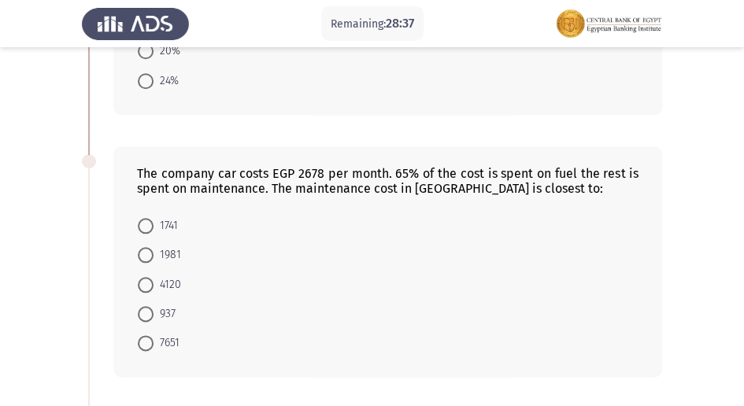
click at [150, 309] on span at bounding box center [146, 314] width 16 height 16
click at [150, 309] on input "937" at bounding box center [146, 314] width 16 height 16
radio input "true"
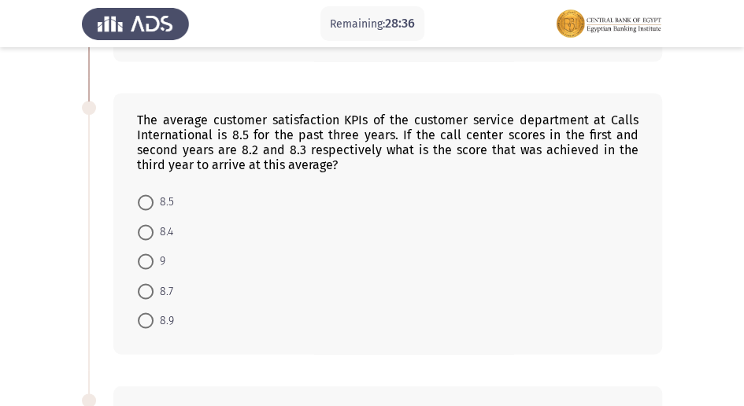
scroll to position [839, 0]
click at [154, 193] on span "8.5" at bounding box center [163, 202] width 20 height 19
click at [153, 194] on input "8.5" at bounding box center [146, 202] width 16 height 16
radio input "true"
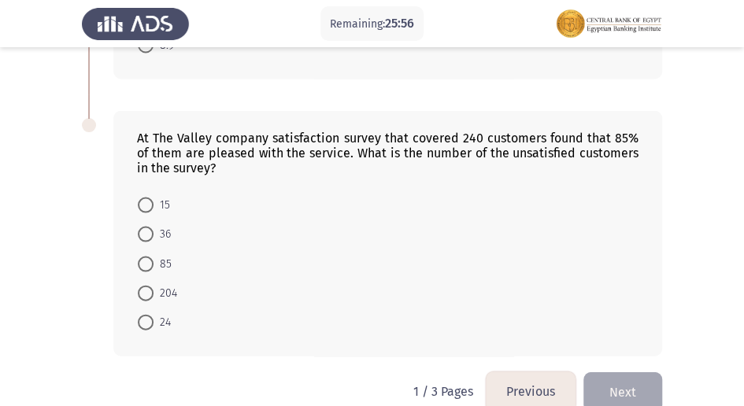
scroll to position [1132, 0]
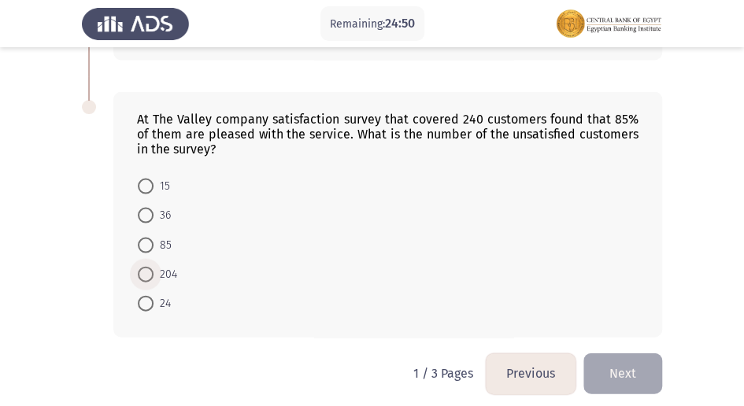
click at [150, 269] on span at bounding box center [146, 275] width 16 height 16
click at [150, 269] on input "204" at bounding box center [146, 275] width 16 height 16
radio input "true"
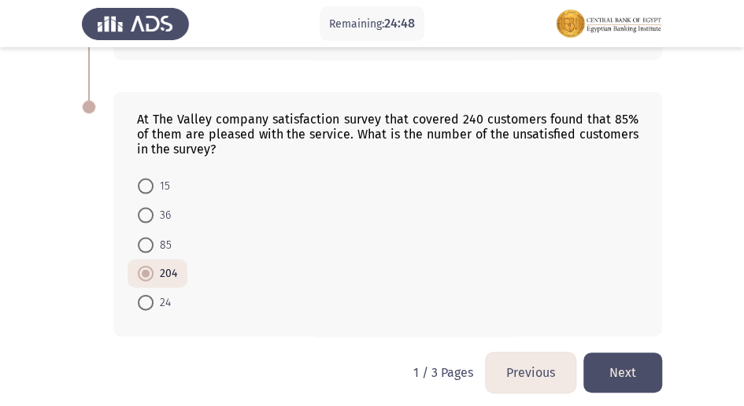
click at [639, 368] on button "Next" at bounding box center [622, 373] width 79 height 40
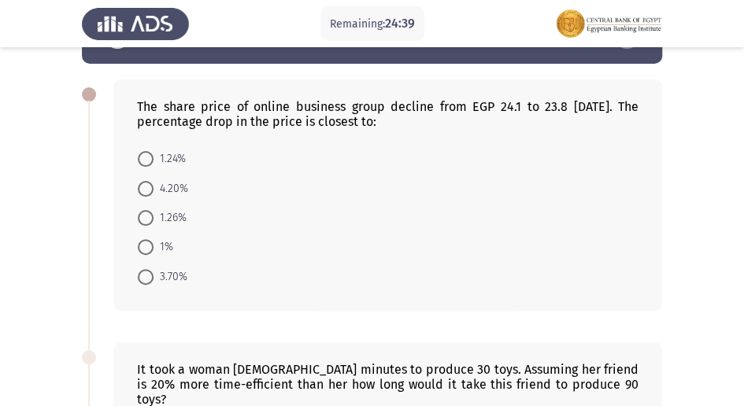
scroll to position [0, 0]
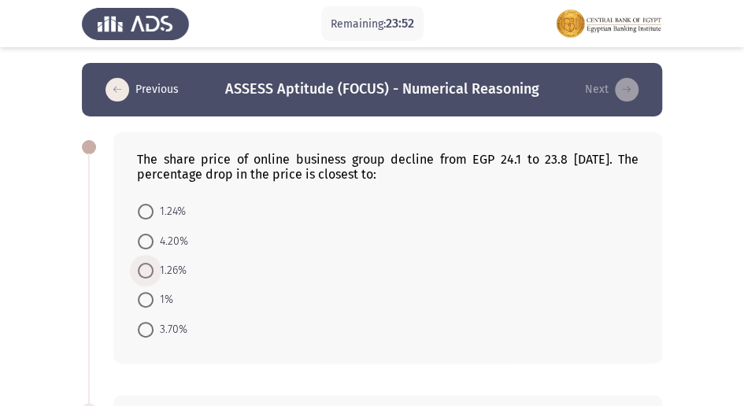
click at [148, 274] on span at bounding box center [146, 271] width 16 height 16
click at [148, 274] on input "1.26%" at bounding box center [146, 271] width 16 height 16
radio input "true"
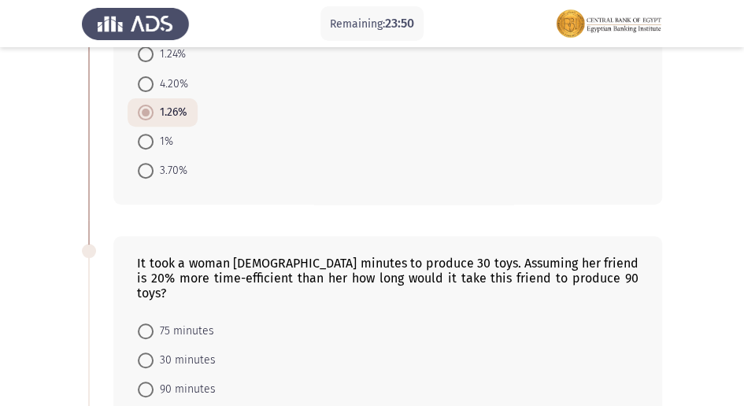
scroll to position [209, 0]
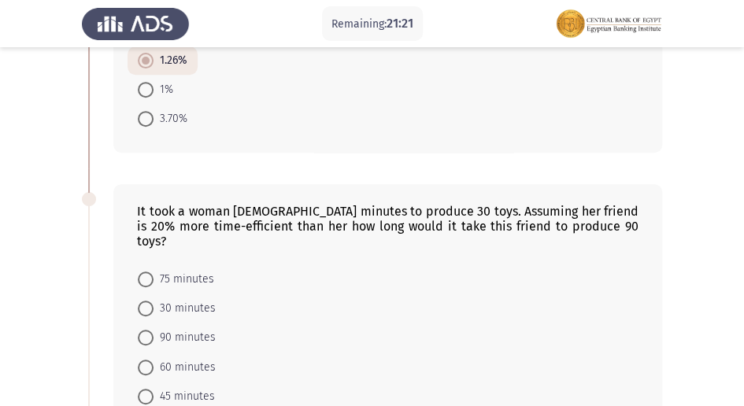
click at [145, 389] on span at bounding box center [146, 397] width 16 height 16
click at [145, 389] on input "45 minutes" at bounding box center [146, 397] width 16 height 16
radio input "true"
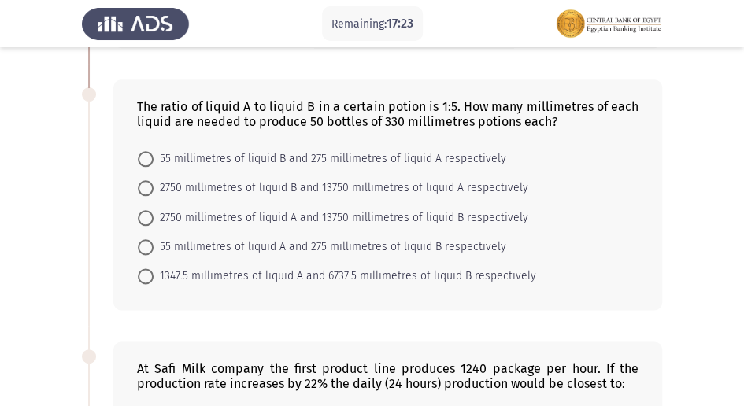
scroll to position [617, 0]
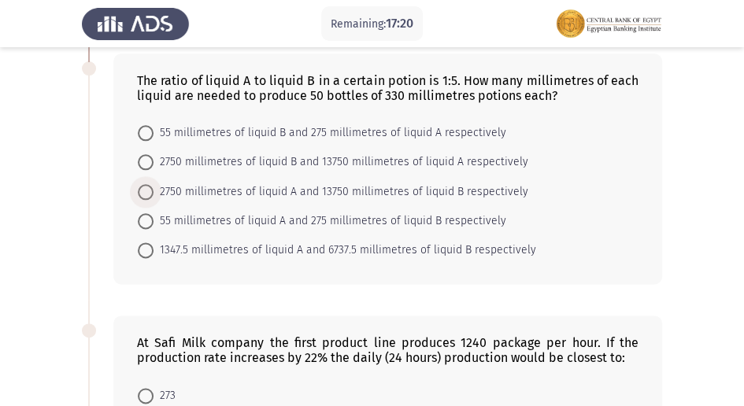
click at [146, 184] on span at bounding box center [146, 192] width 16 height 16
click at [146, 184] on input "2750 millimetres of liquid A and 13750 millimetres of liquid B respectively" at bounding box center [146, 192] width 16 height 16
radio input "true"
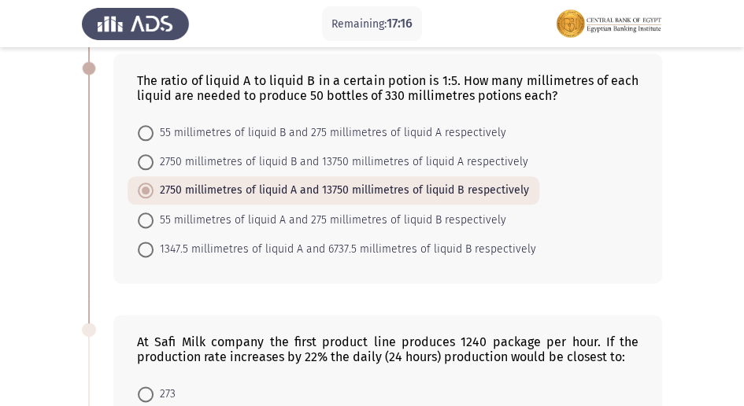
click at [146, 187] on span at bounding box center [146, 191] width 8 height 8
click at [146, 183] on input "2750 millimetres of liquid A and 13750 millimetres of liquid B respectively" at bounding box center [146, 191] width 16 height 16
click at [146, 242] on span at bounding box center [146, 250] width 16 height 16
click at [146, 242] on input "1347.5 millimetres of liquid A and 6737.5 millimetres of liquid B respectively" at bounding box center [146, 250] width 16 height 16
radio input "true"
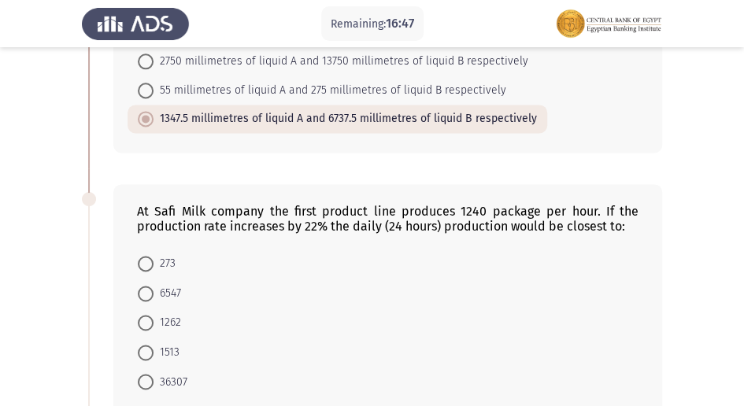
scroll to position [774, 0]
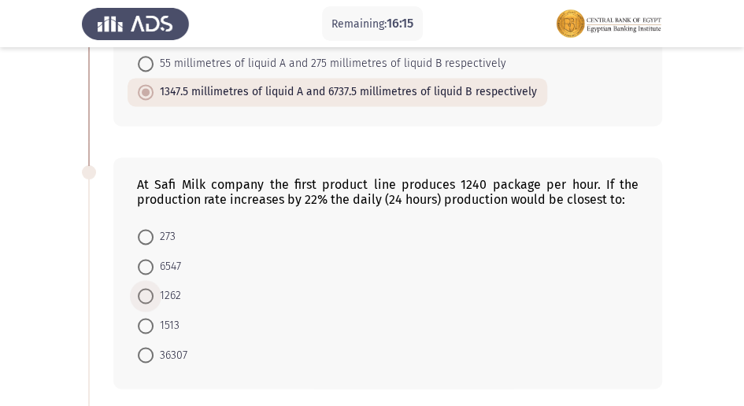
click at [150, 288] on span at bounding box center [146, 296] width 16 height 16
click at [150, 288] on input "1262" at bounding box center [146, 296] width 16 height 16
radio input "true"
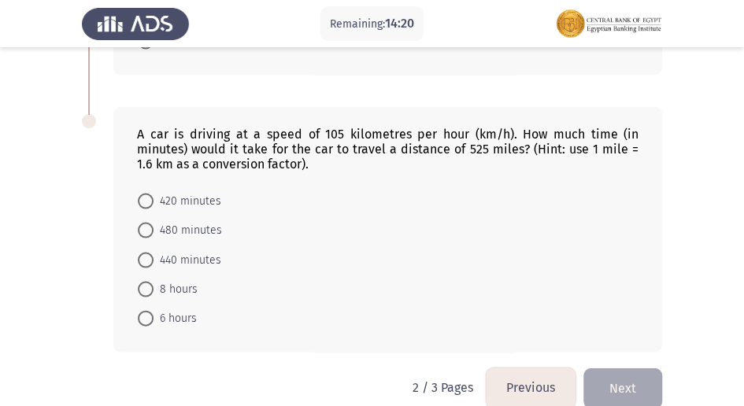
scroll to position [1088, 0]
click at [142, 222] on span at bounding box center [146, 230] width 16 height 16
click at [142, 222] on input "480 minutes" at bounding box center [146, 230] width 16 height 16
radio input "true"
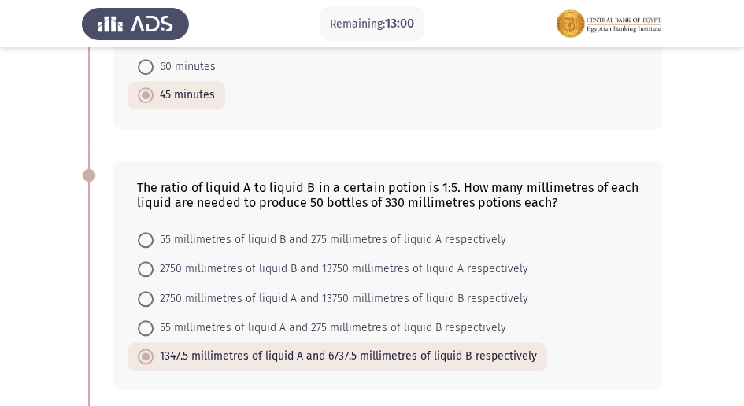
scroll to position [563, 0]
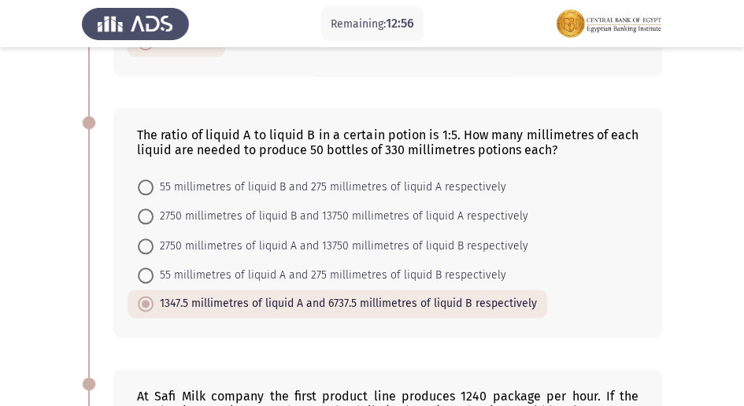
click at [151, 238] on span at bounding box center [146, 246] width 16 height 16
click at [151, 238] on input "2750 millimetres of liquid A and 13750 millimetres of liquid B respectively" at bounding box center [146, 246] width 16 height 16
radio input "true"
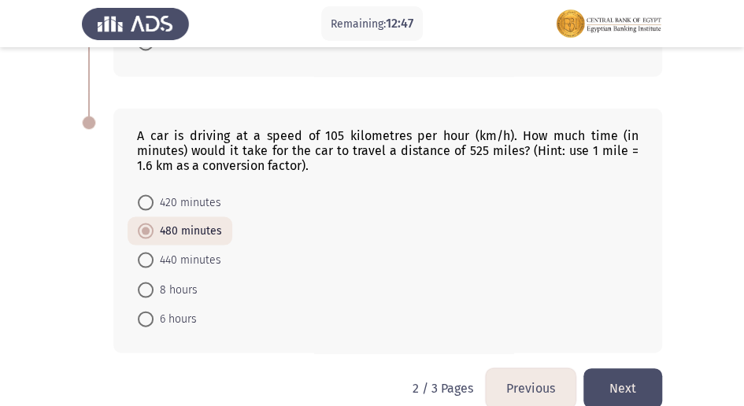
scroll to position [1088, 0]
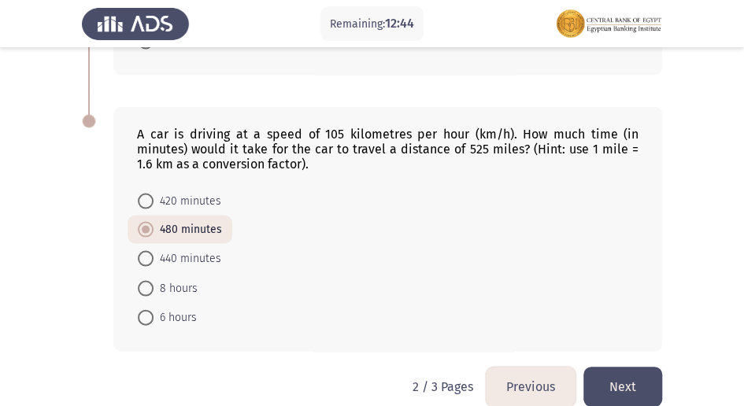
click at [621, 368] on button "Next" at bounding box center [622, 387] width 79 height 40
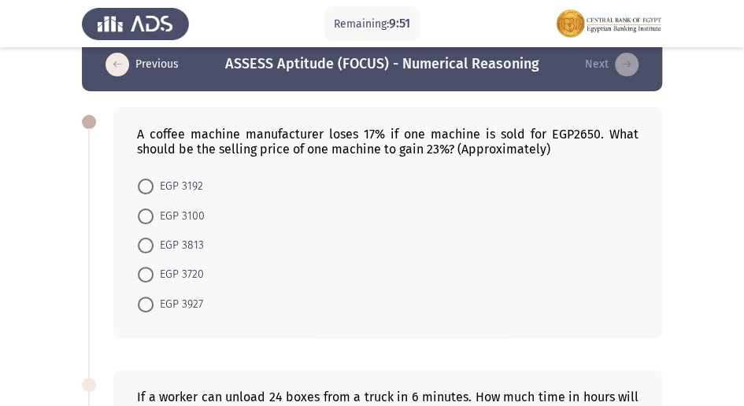
scroll to position [0, 0]
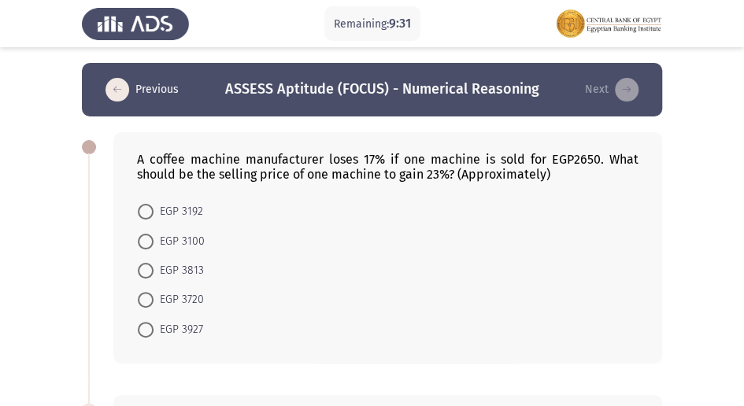
click at [149, 270] on span at bounding box center [146, 271] width 16 height 16
click at [149, 270] on input "EGP 3813" at bounding box center [146, 271] width 16 height 16
radio input "true"
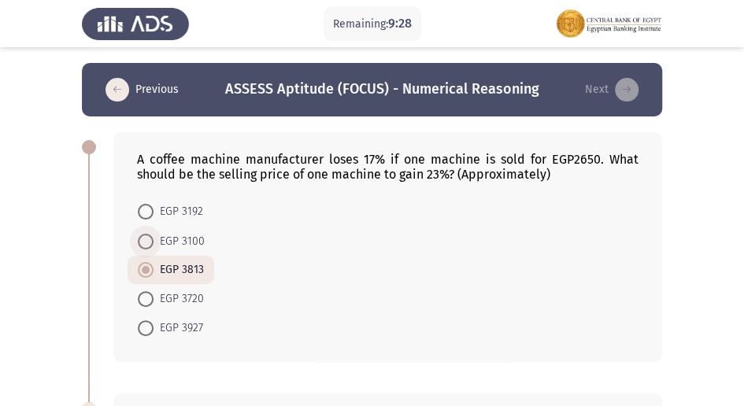
click at [150, 239] on span at bounding box center [146, 242] width 16 height 16
click at [150, 239] on input "EGP 3100" at bounding box center [146, 242] width 16 height 16
radio input "true"
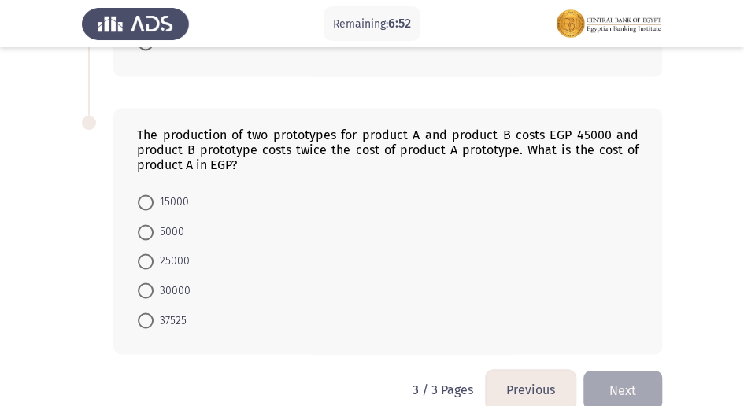
scroll to position [839, 0]
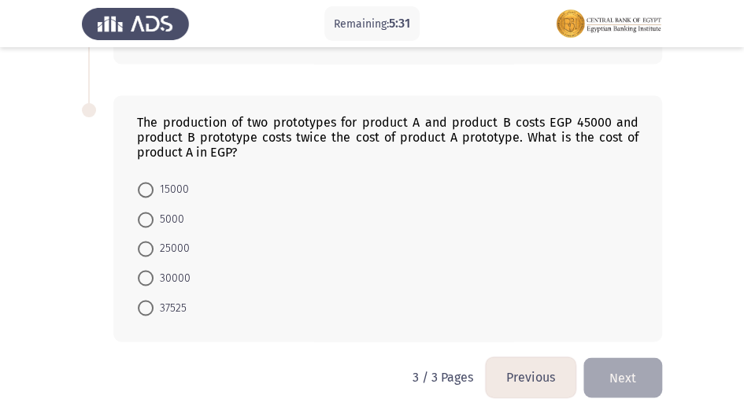
click at [146, 249] on span at bounding box center [146, 249] width 0 height 0
click at [145, 241] on input "25000" at bounding box center [146, 249] width 16 height 16
radio input "true"
click at [153, 189] on span at bounding box center [146, 190] width 16 height 16
click at [153, 189] on input "15000" at bounding box center [146, 190] width 16 height 16
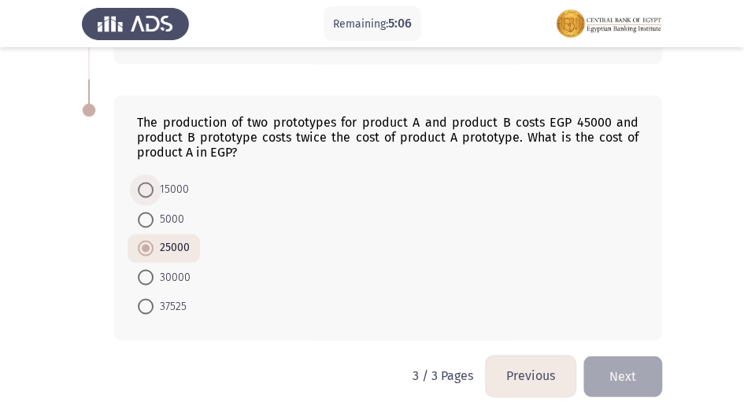
radio input "true"
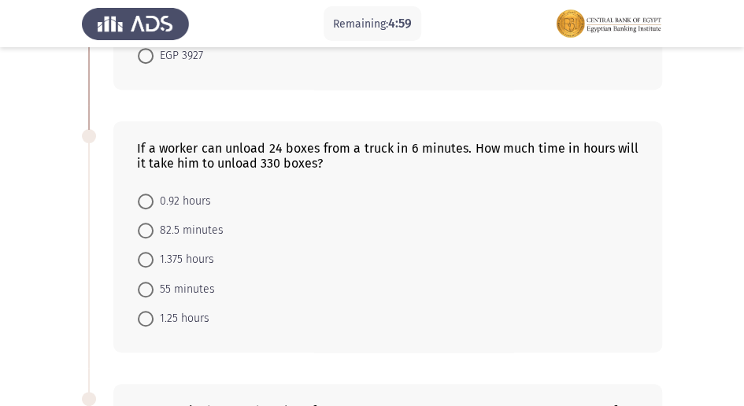
scroll to position [315, 0]
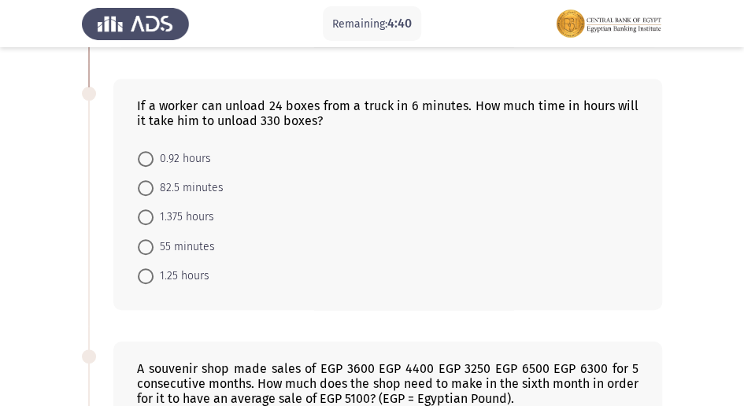
click at [146, 219] on span at bounding box center [146, 217] width 16 height 16
click at [146, 219] on input "1.375 hours" at bounding box center [146, 217] width 16 height 16
radio input "true"
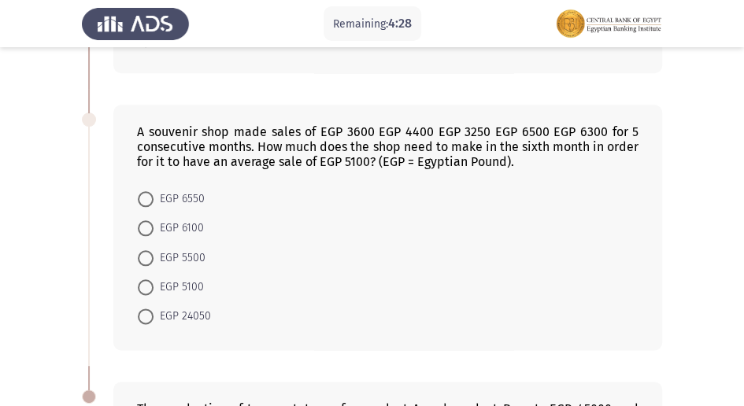
scroll to position [577, 0]
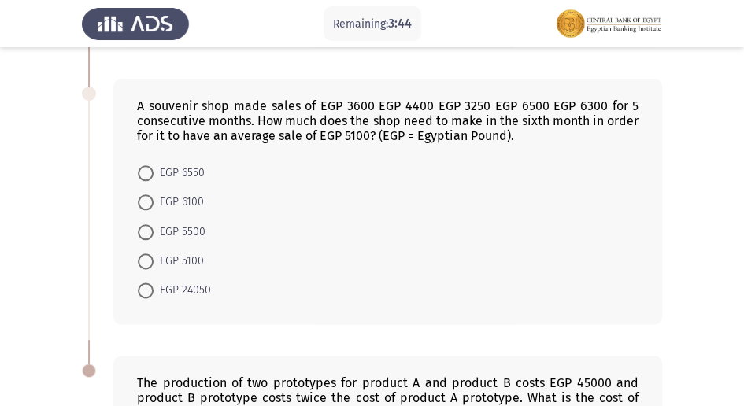
click at [146, 290] on span at bounding box center [146, 291] width 16 height 16
click at [146, 290] on input "EGP 24050" at bounding box center [146, 291] width 16 height 16
radio input "true"
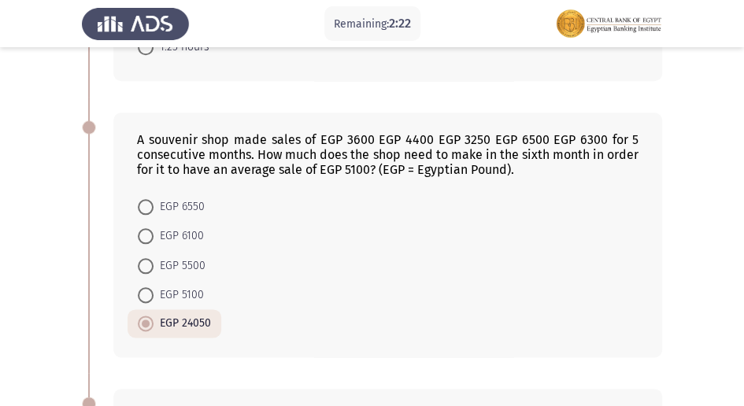
scroll to position [524, 0]
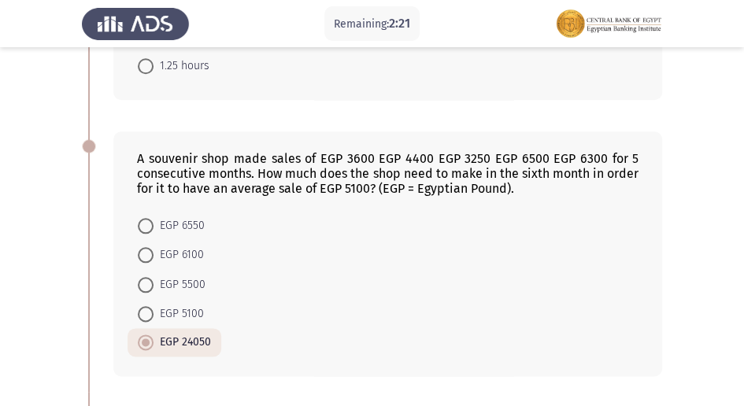
click at [147, 313] on span at bounding box center [146, 314] width 16 height 16
click at [147, 313] on input "EGP 5100" at bounding box center [146, 314] width 16 height 16
radio input "true"
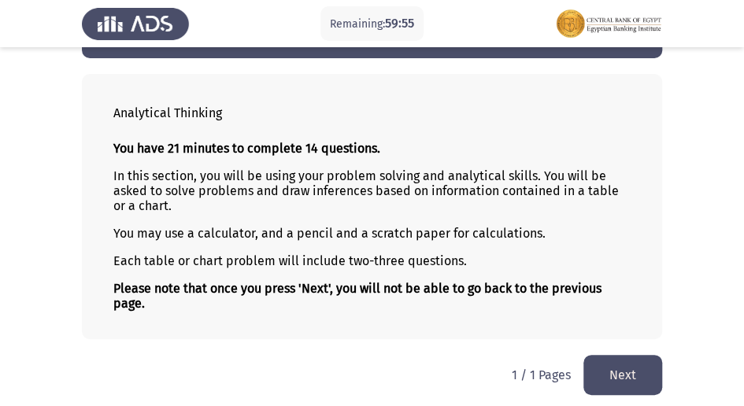
scroll to position [61, 0]
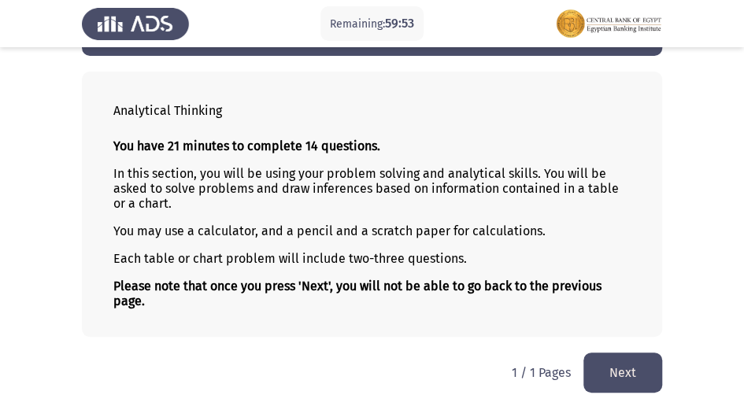
click at [626, 373] on button "Next" at bounding box center [622, 373] width 79 height 40
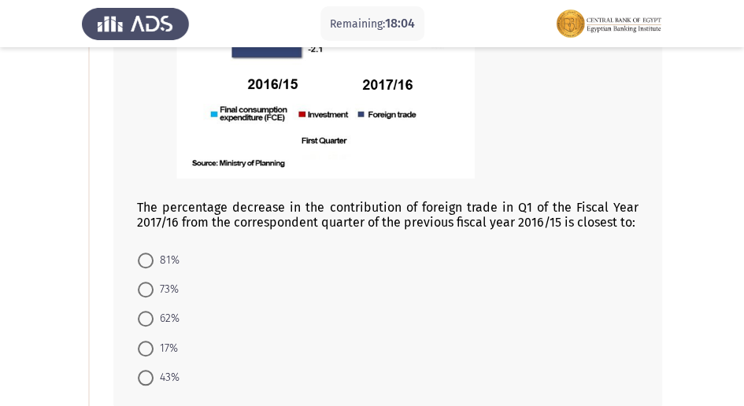
scroll to position [315, 0]
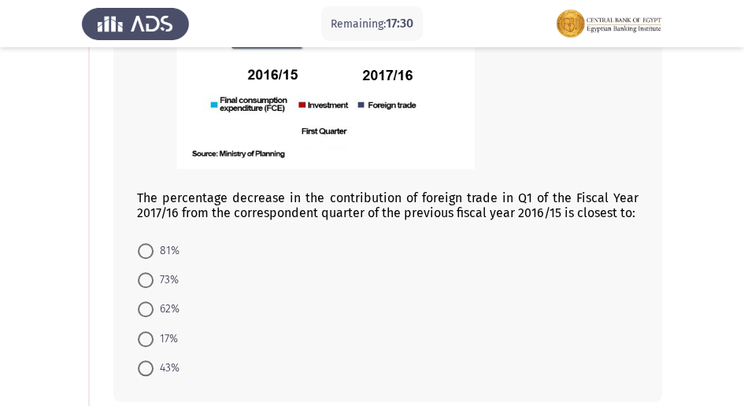
click at [147, 341] on span at bounding box center [146, 339] width 16 height 16
click at [147, 341] on input "17%" at bounding box center [146, 339] width 16 height 16
radio input "true"
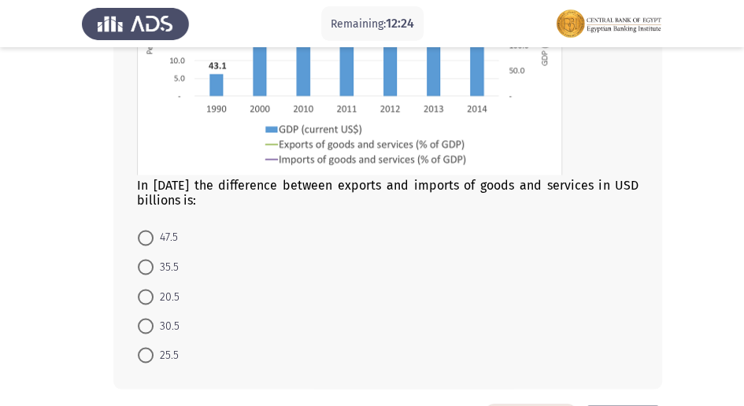
scroll to position [874, 0]
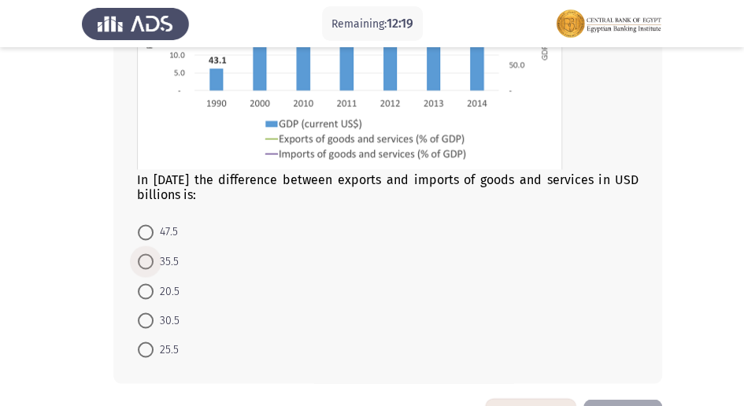
click at [147, 256] on span at bounding box center [146, 261] width 16 height 16
click at [147, 256] on input "35.5" at bounding box center [146, 261] width 16 height 16
radio input "true"
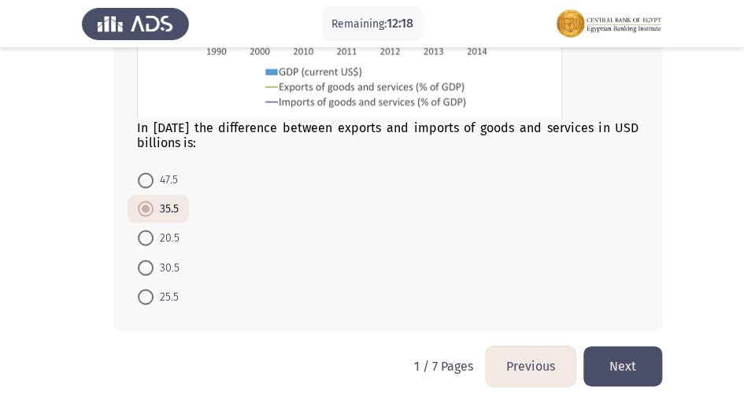
click at [610, 346] on button "Next" at bounding box center [622, 366] width 79 height 40
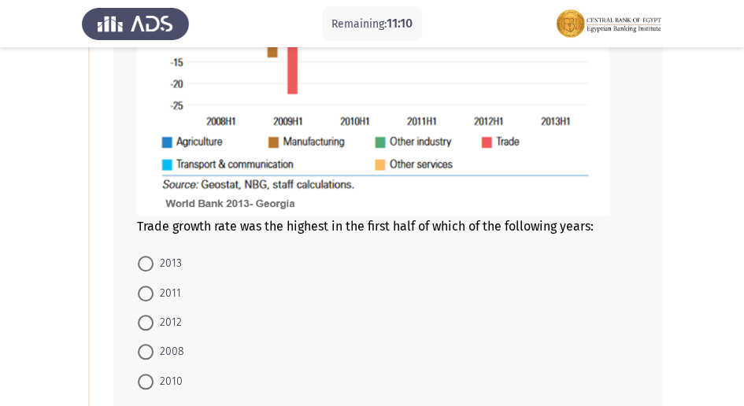
scroll to position [367, 0]
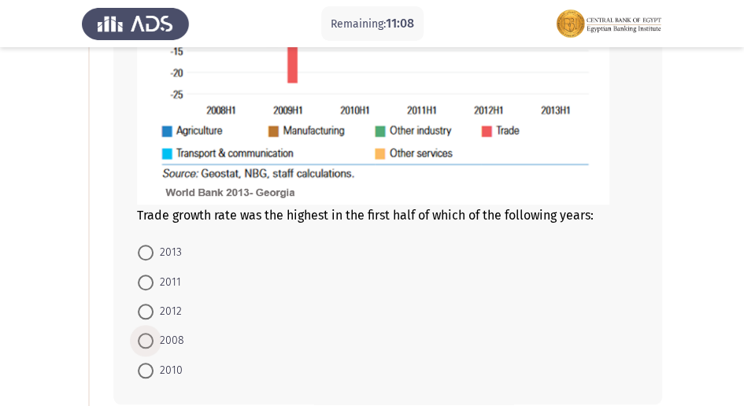
click at [146, 342] on span at bounding box center [146, 341] width 16 height 16
click at [146, 342] on input "2008" at bounding box center [146, 341] width 16 height 16
radio input "true"
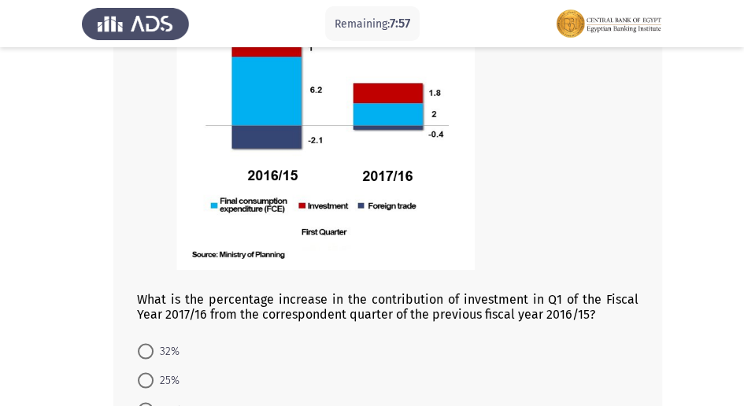
scroll to position [996, 0]
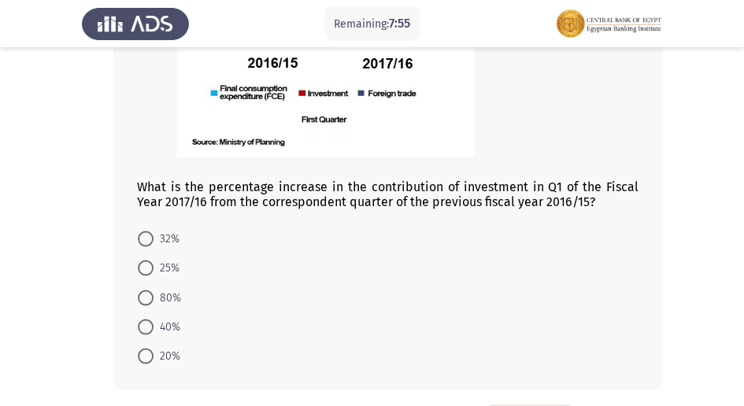
click at [150, 296] on span at bounding box center [146, 298] width 16 height 16
click at [150, 296] on input "80%" at bounding box center [146, 298] width 16 height 16
radio input "true"
click at [161, 294] on span "80%" at bounding box center [167, 295] width 28 height 19
click at [153, 294] on input "80%" at bounding box center [146, 296] width 16 height 16
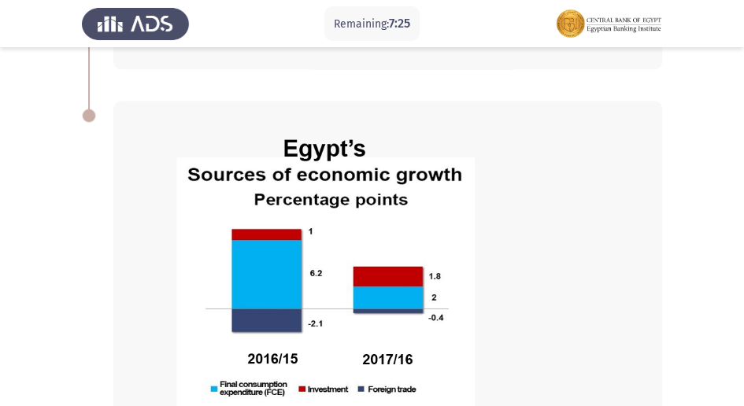
scroll to position [1055, 0]
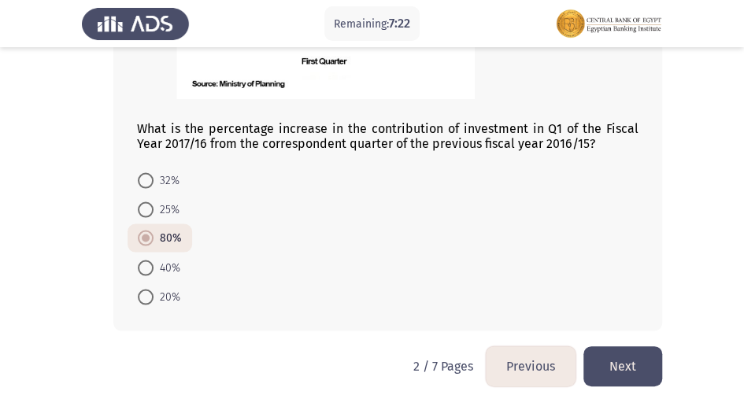
click at [642, 362] on button "Next" at bounding box center [622, 366] width 79 height 40
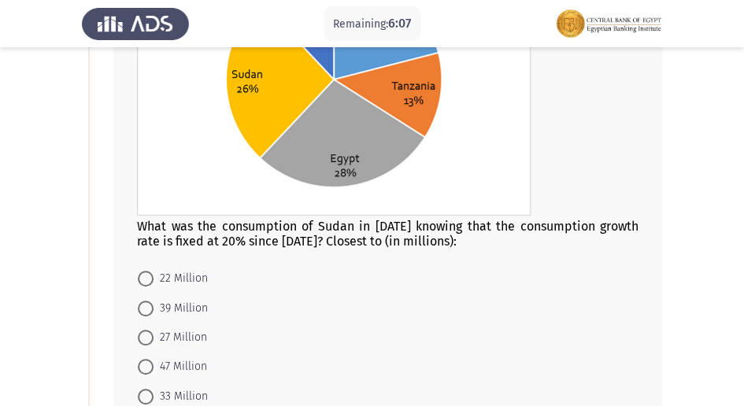
scroll to position [262, 0]
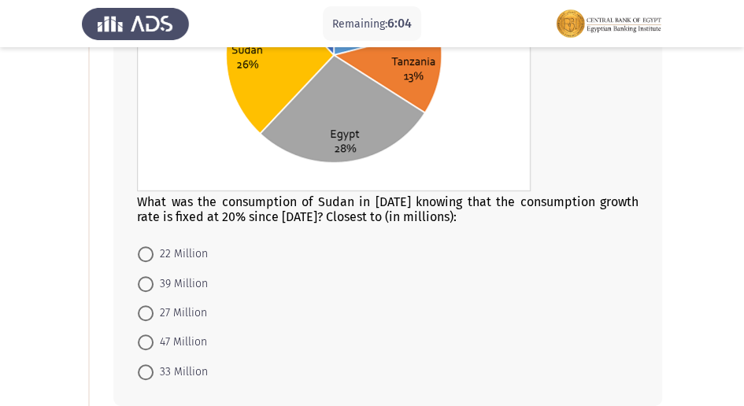
click at [142, 288] on span at bounding box center [146, 284] width 16 height 16
click at [142, 288] on input "39 Million" at bounding box center [146, 284] width 16 height 16
radio input "true"
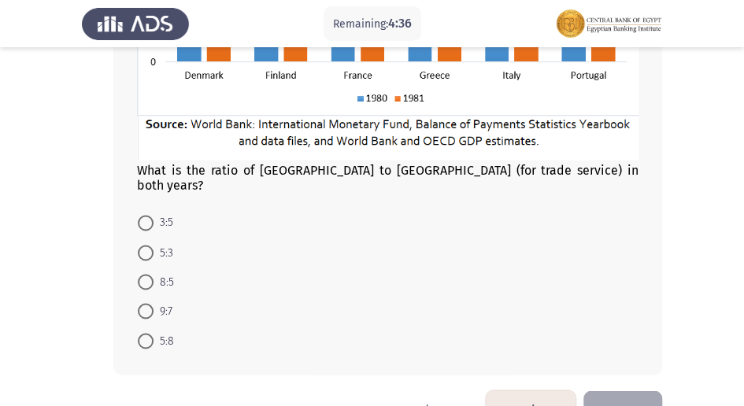
scroll to position [864, 0]
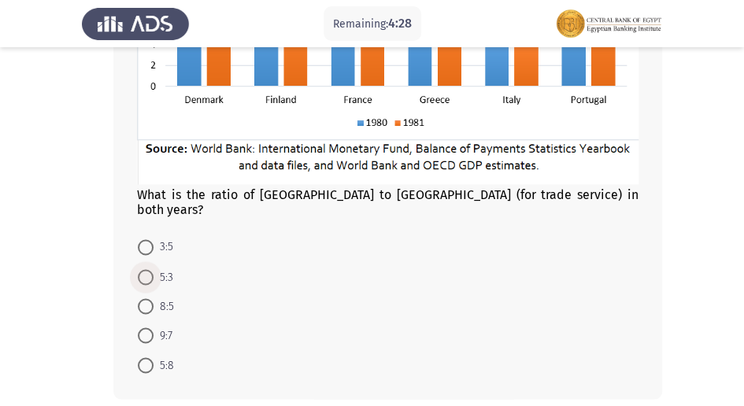
click at [150, 269] on span at bounding box center [146, 277] width 16 height 16
click at [150, 269] on input "5:3" at bounding box center [146, 277] width 16 height 16
radio input "true"
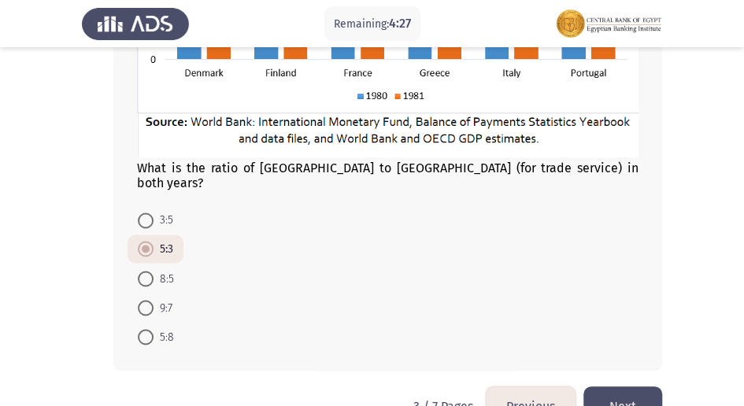
scroll to position [916, 0]
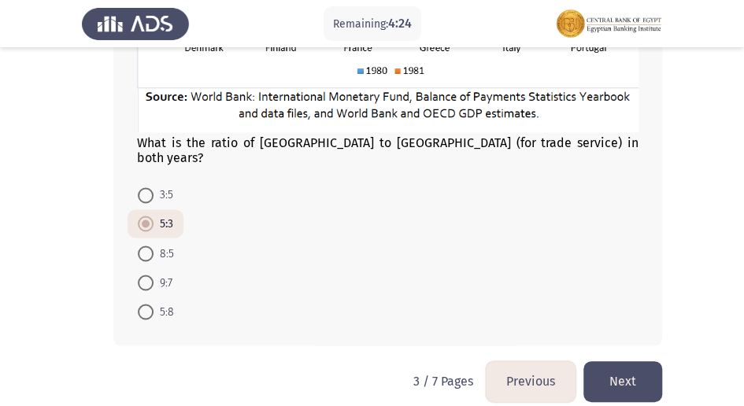
click at [606, 363] on button "Next" at bounding box center [622, 381] width 79 height 40
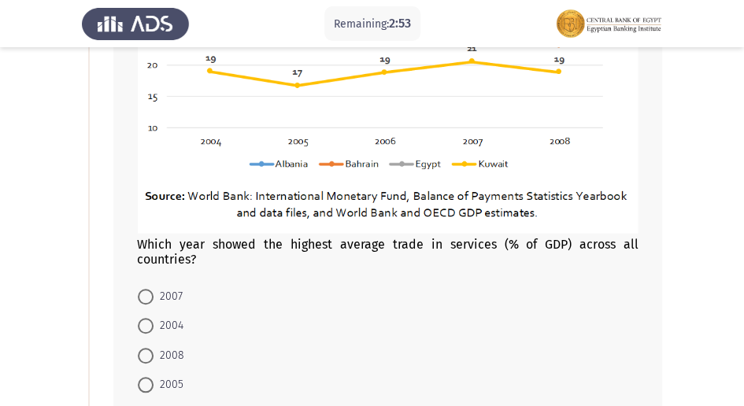
scroll to position [315, 0]
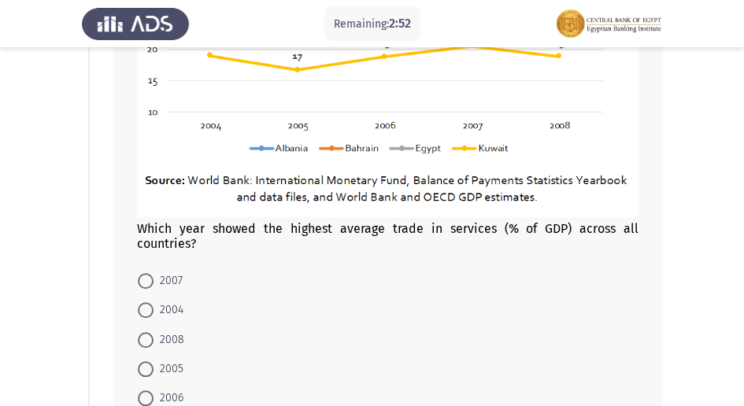
click at [148, 282] on span at bounding box center [146, 281] width 16 height 16
click at [148, 282] on input "2007" at bounding box center [146, 281] width 16 height 16
radio input "true"
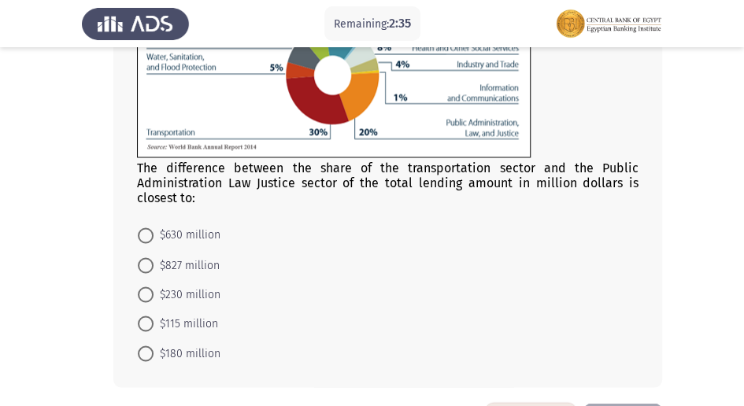
scroll to position [856, 0]
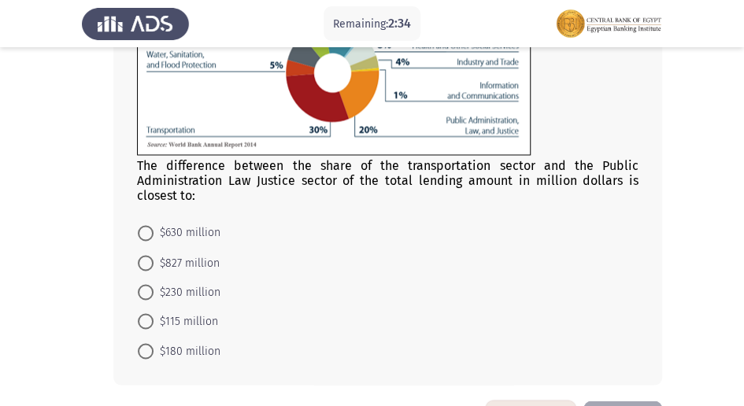
click at [154, 257] on span "$827 million" at bounding box center [186, 262] width 66 height 19
click at [153, 257] on input "$827 million" at bounding box center [146, 263] width 16 height 16
radio input "true"
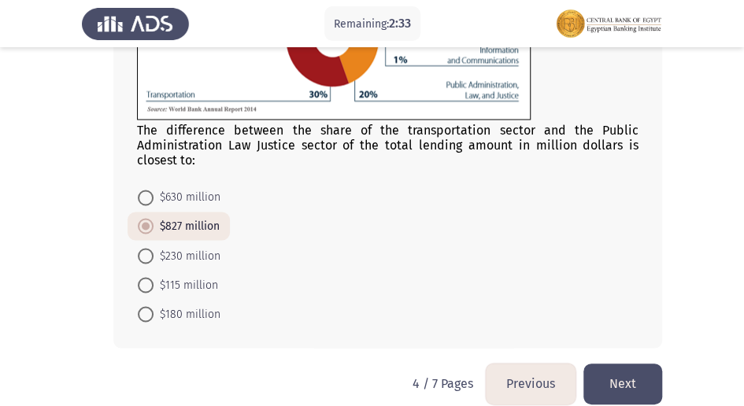
scroll to position [908, 0]
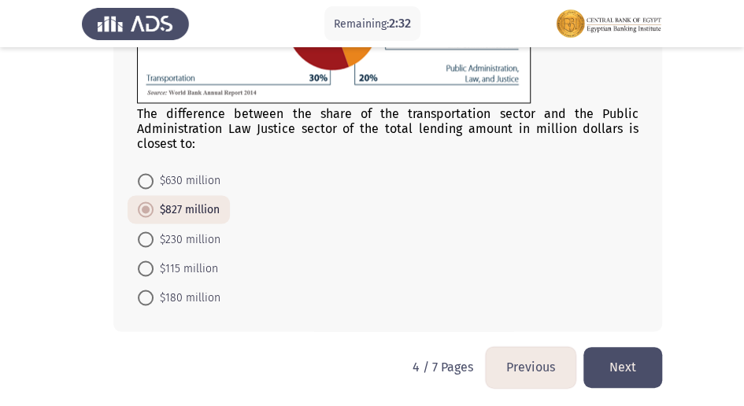
click at [646, 368] on button "Next" at bounding box center [622, 367] width 79 height 40
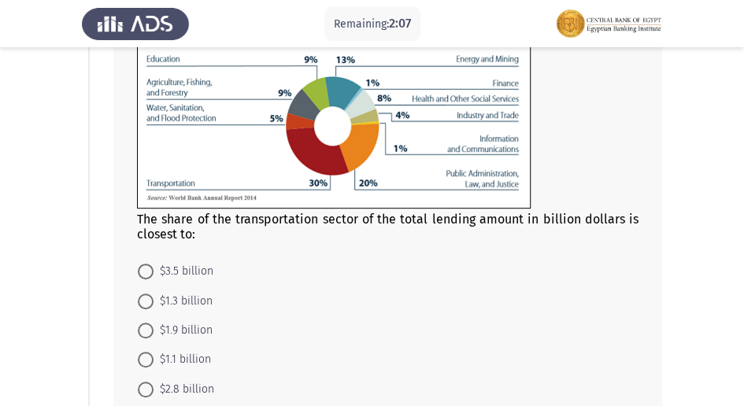
scroll to position [209, 0]
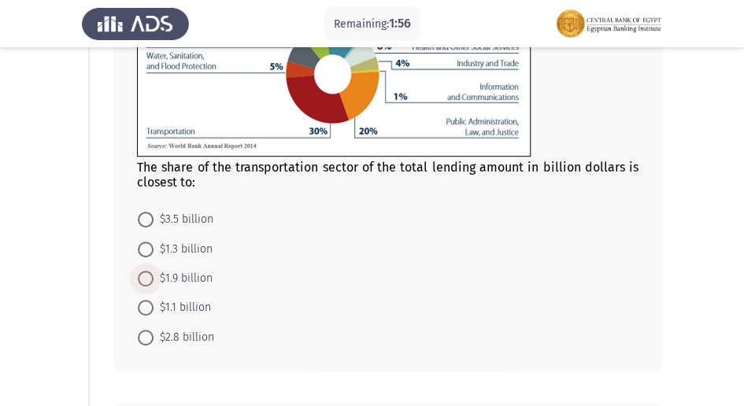
click at [142, 275] on span at bounding box center [146, 279] width 16 height 16
click at [142, 275] on input "$1.9 billion" at bounding box center [146, 279] width 16 height 16
radio input "true"
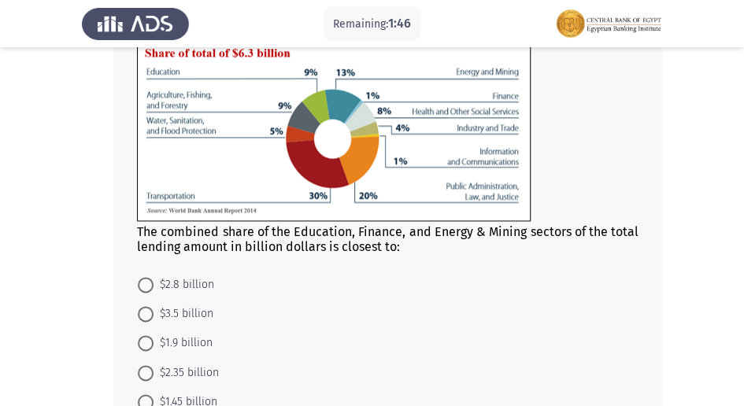
scroll to position [675, 0]
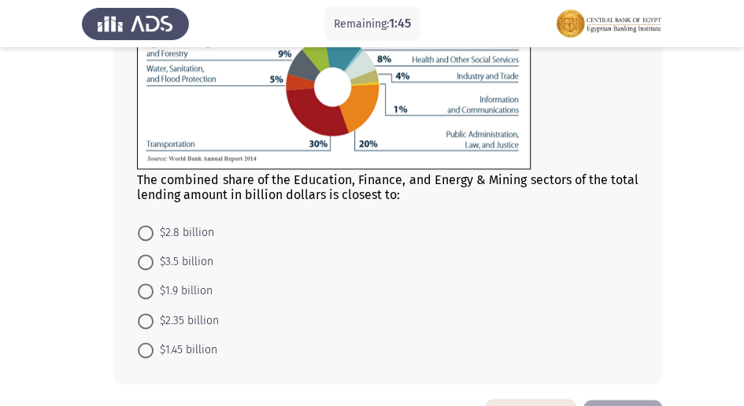
click at [146, 258] on span at bounding box center [146, 262] width 16 height 16
click at [146, 258] on input "$3.5 billion" at bounding box center [146, 262] width 16 height 16
radio input "true"
click at [150, 320] on span at bounding box center [146, 320] width 16 height 16
click at [150, 320] on input "$2.35 billion" at bounding box center [146, 320] width 16 height 16
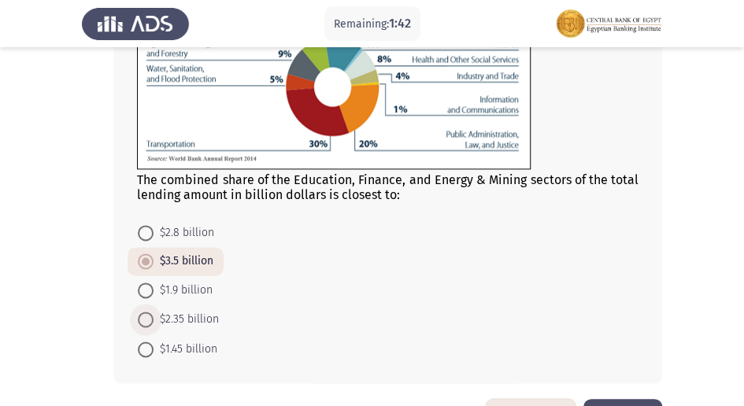
radio input "true"
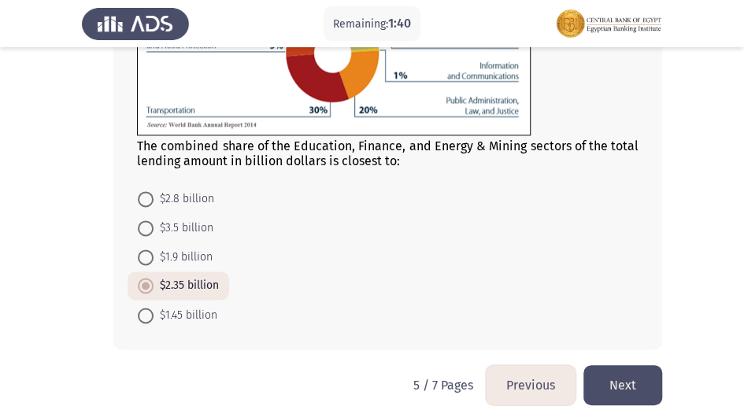
scroll to position [727, 0]
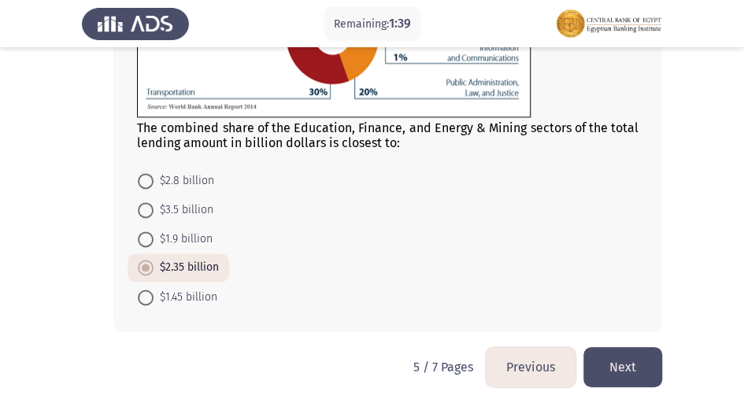
click at [616, 368] on button "Next" at bounding box center [622, 367] width 79 height 40
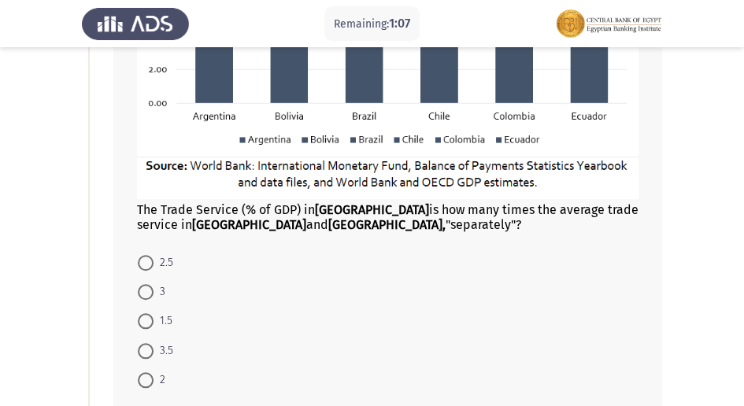
scroll to position [367, 0]
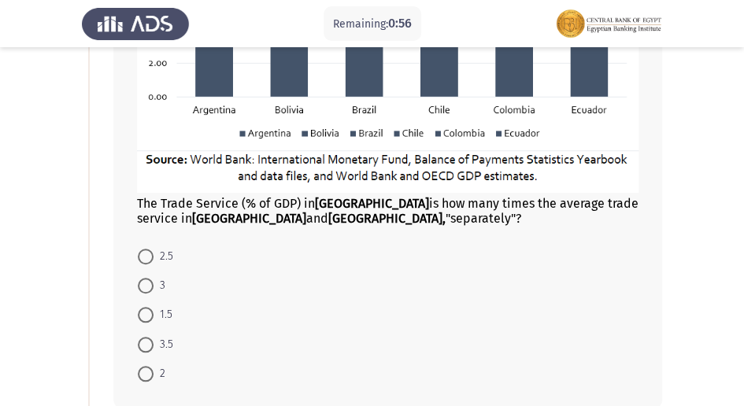
click at [141, 348] on span at bounding box center [146, 345] width 16 height 16
click at [141, 348] on input "3.5" at bounding box center [146, 345] width 16 height 16
radio input "true"
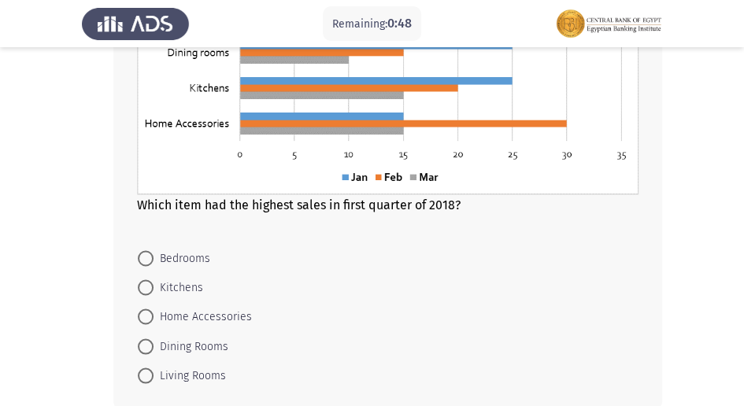
scroll to position [928, 0]
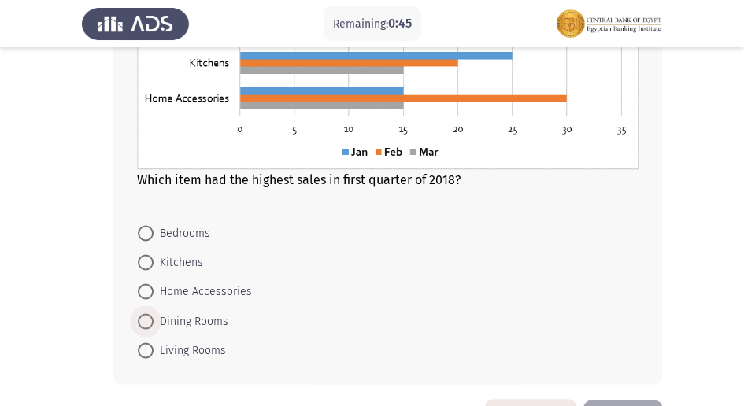
click at [141, 318] on span at bounding box center [146, 321] width 16 height 16
click at [141, 318] on input "Dining Rooms" at bounding box center [146, 321] width 16 height 16
radio input "true"
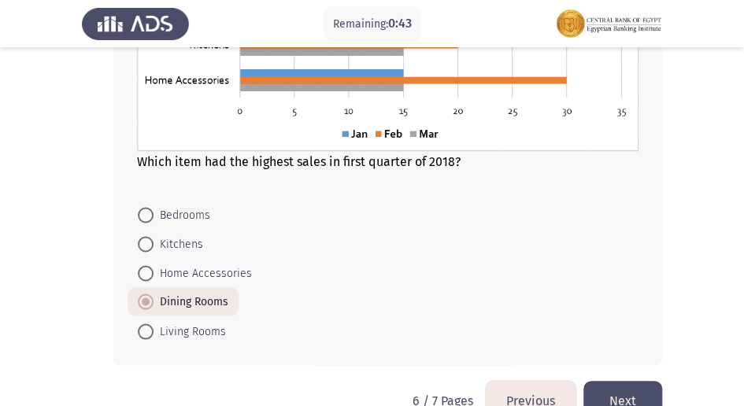
scroll to position [979, 0]
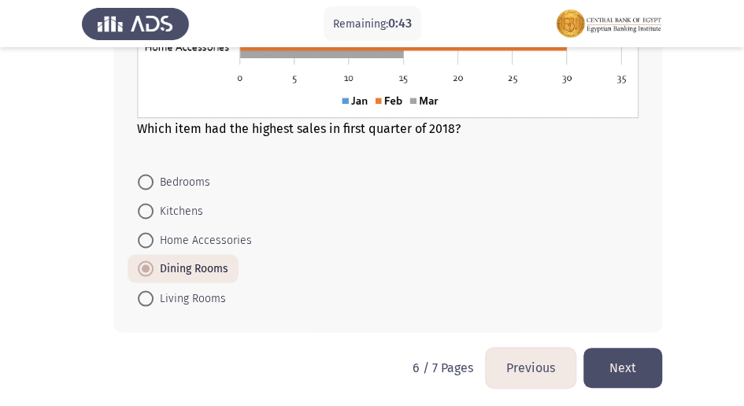
click at [640, 359] on button "Next" at bounding box center [622, 368] width 79 height 40
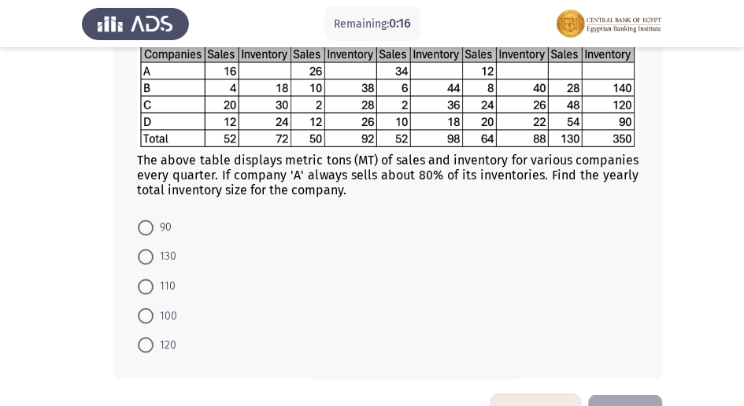
scroll to position [862, 0]
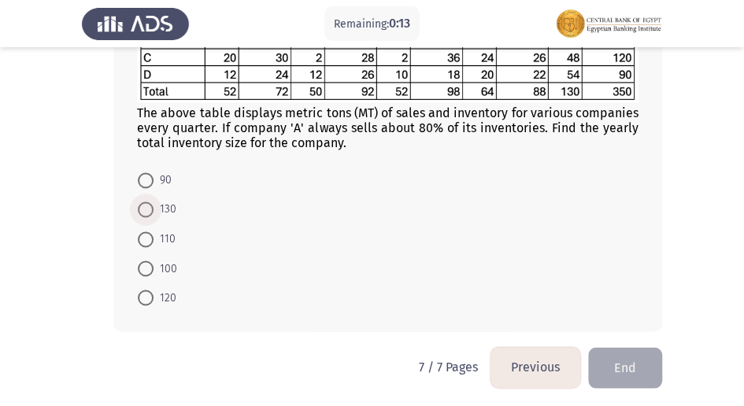
click at [146, 201] on span at bounding box center [146, 209] width 16 height 16
click at [146, 201] on input "130" at bounding box center [146, 209] width 16 height 16
radio input "true"
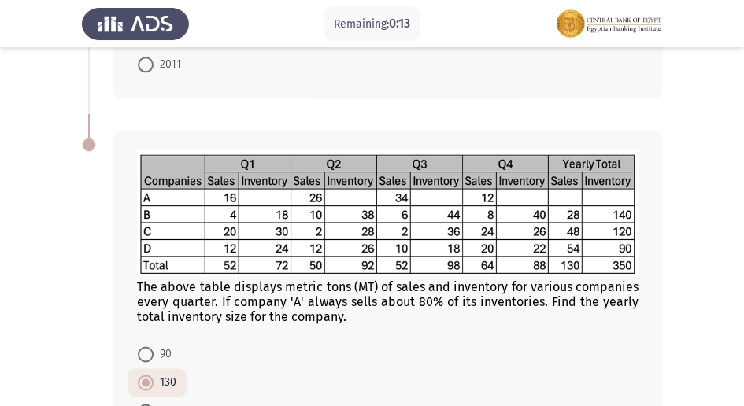
scroll to position [651, 0]
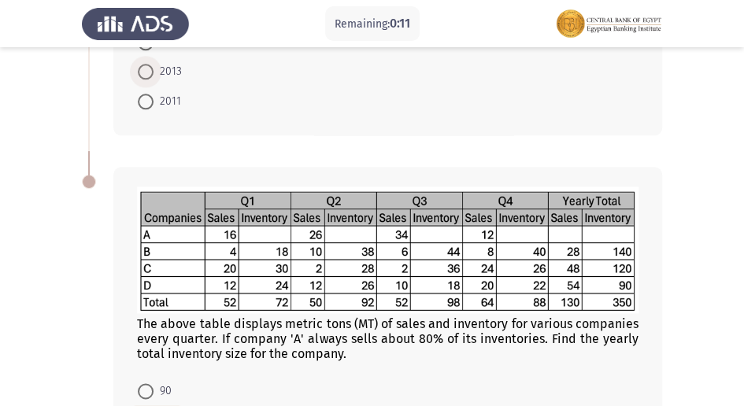
click at [146, 72] on span at bounding box center [146, 72] width 16 height 16
click at [146, 72] on input "2013" at bounding box center [146, 72] width 16 height 16
radio input "true"
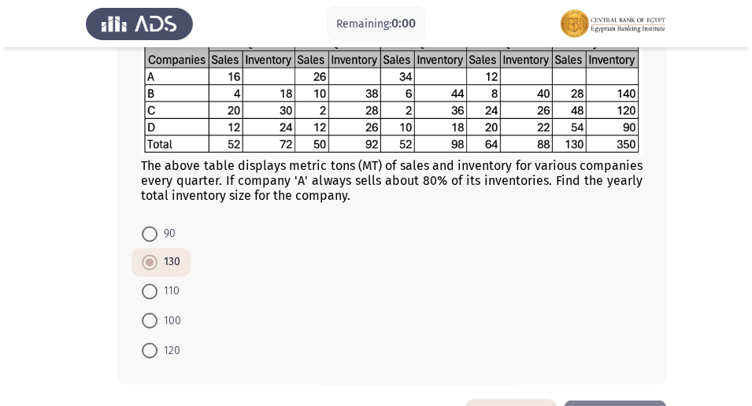
scroll to position [0, 0]
